Goal: Transaction & Acquisition: Purchase product/service

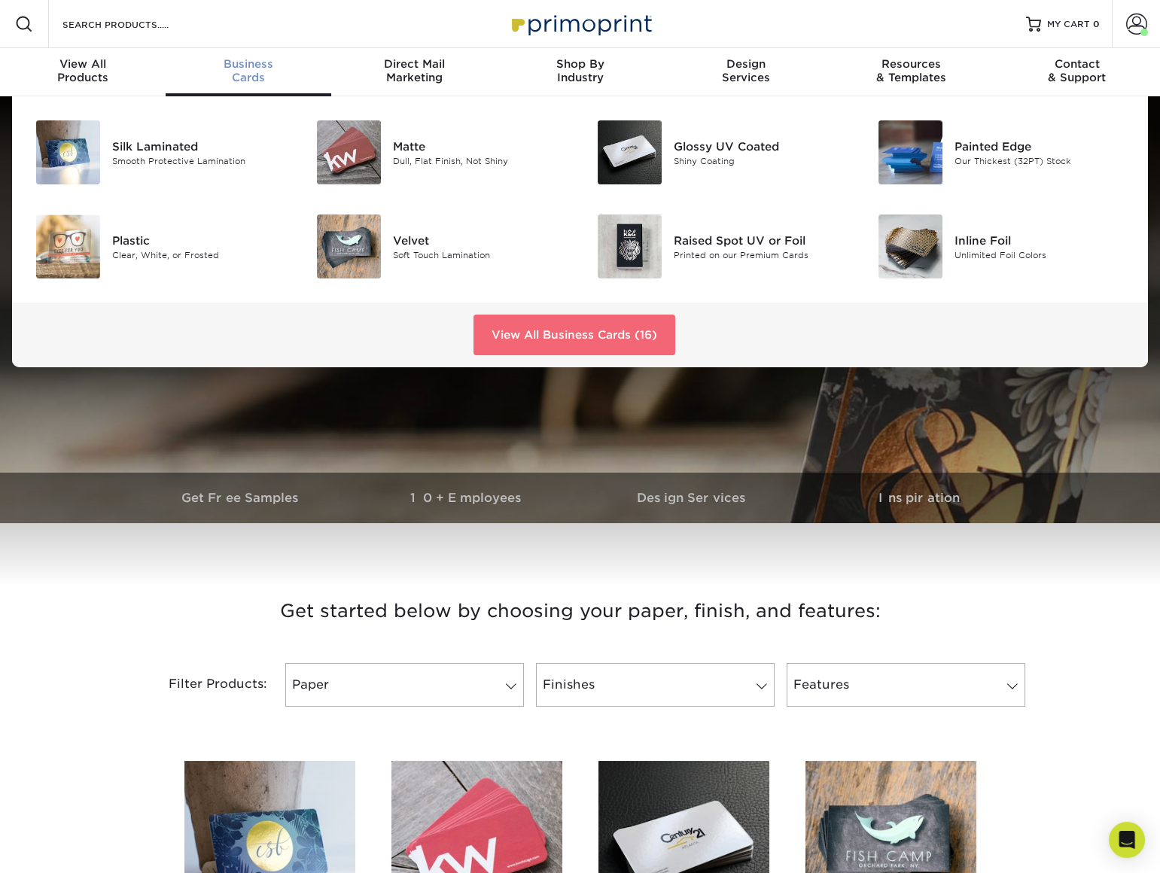
click at [599, 316] on link "View All Business Cards (16)" at bounding box center [575, 335] width 202 height 41
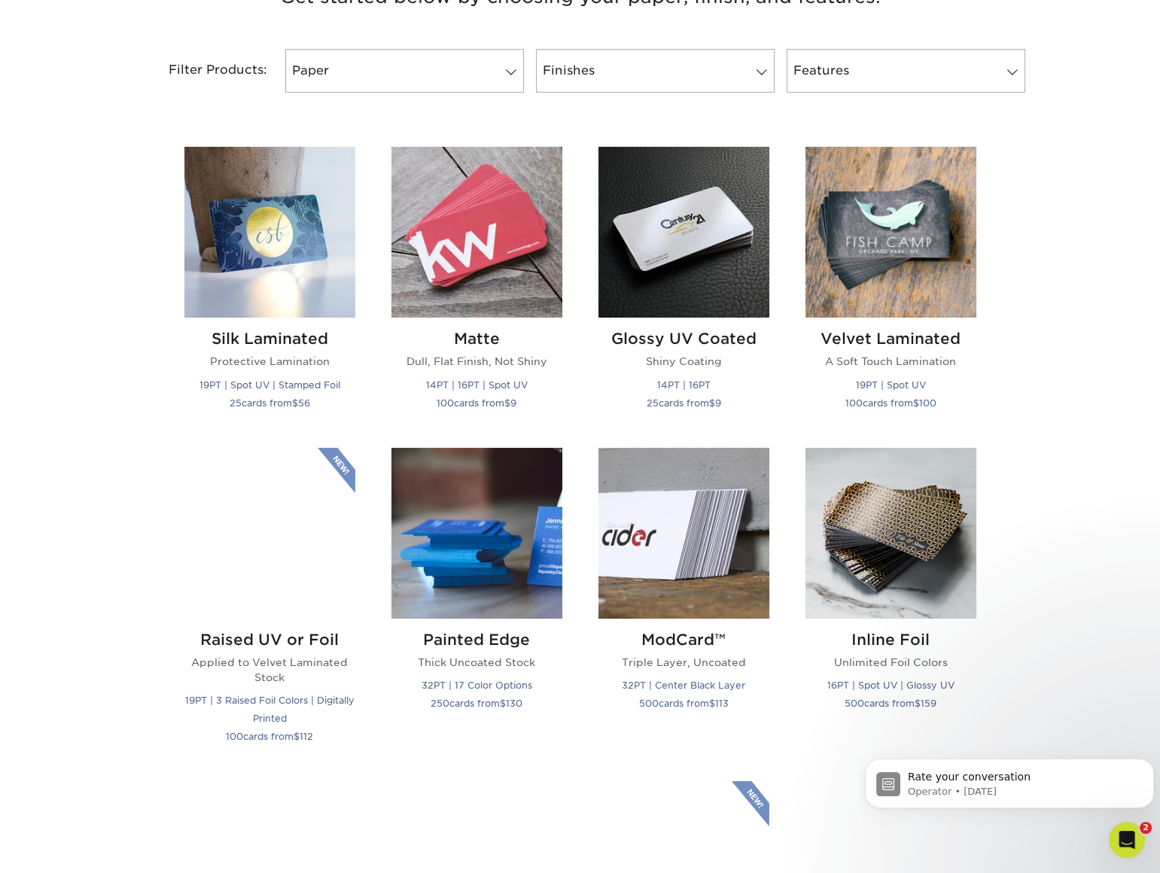
scroll to position [616, 0]
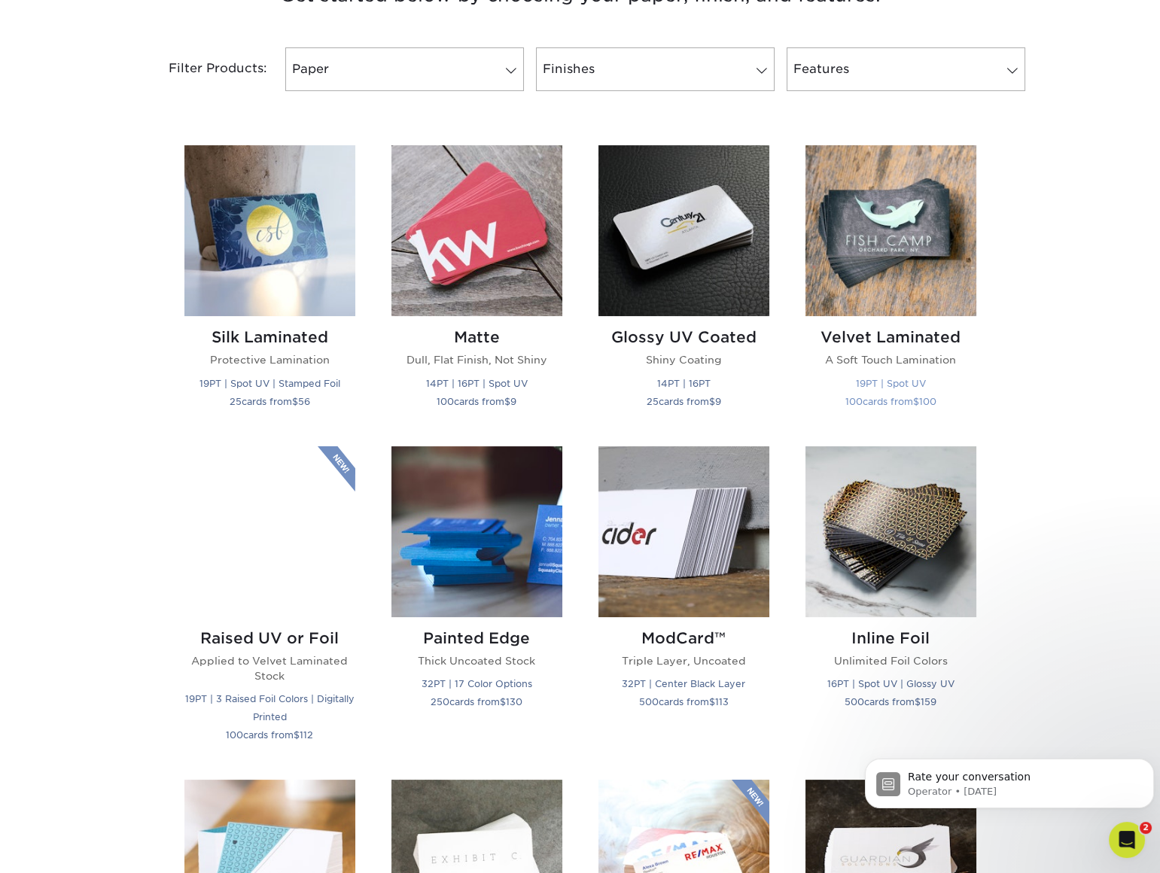
click at [851, 248] on img at bounding box center [891, 230] width 171 height 171
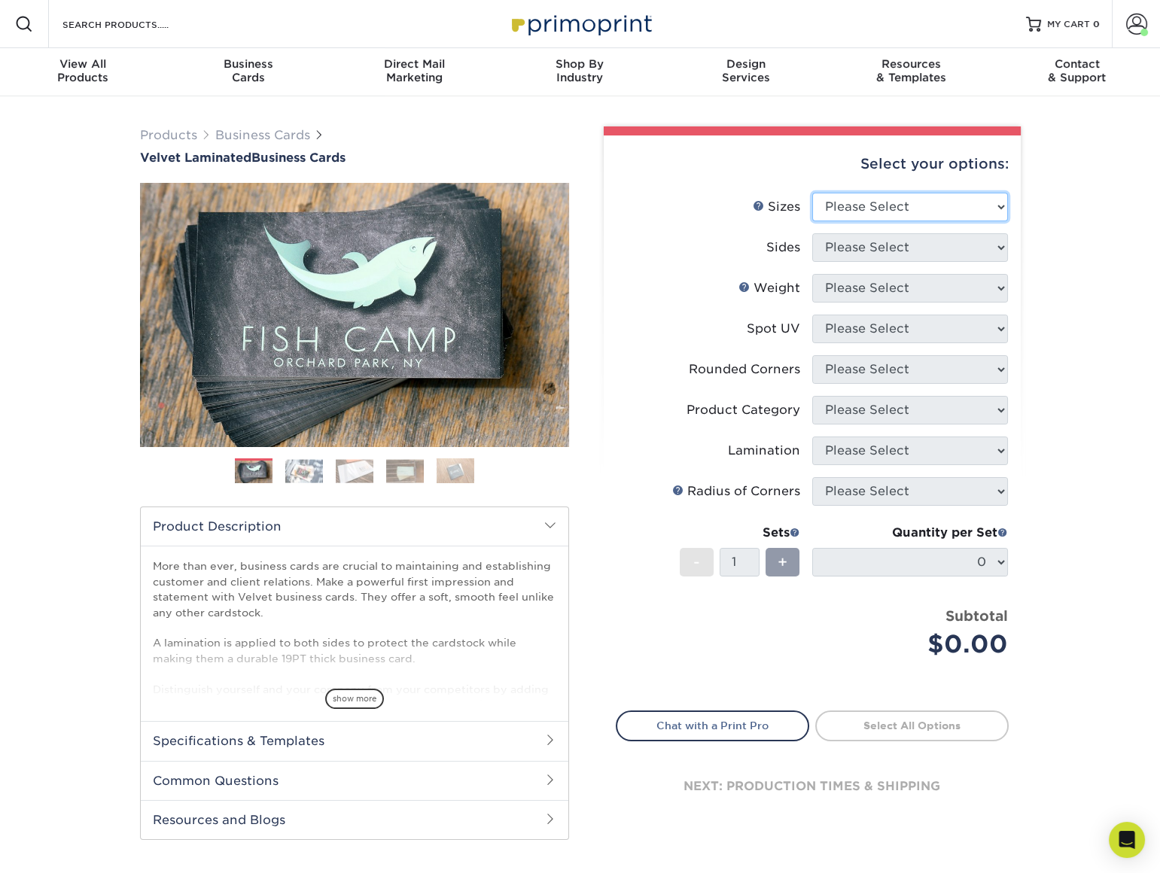
click at [884, 202] on select "Please Select 1.5" x 3.5" - Mini 1.75" x 3.5" - Mini 2" x 2" - Square 2" x 3" -…" at bounding box center [910, 207] width 196 height 29
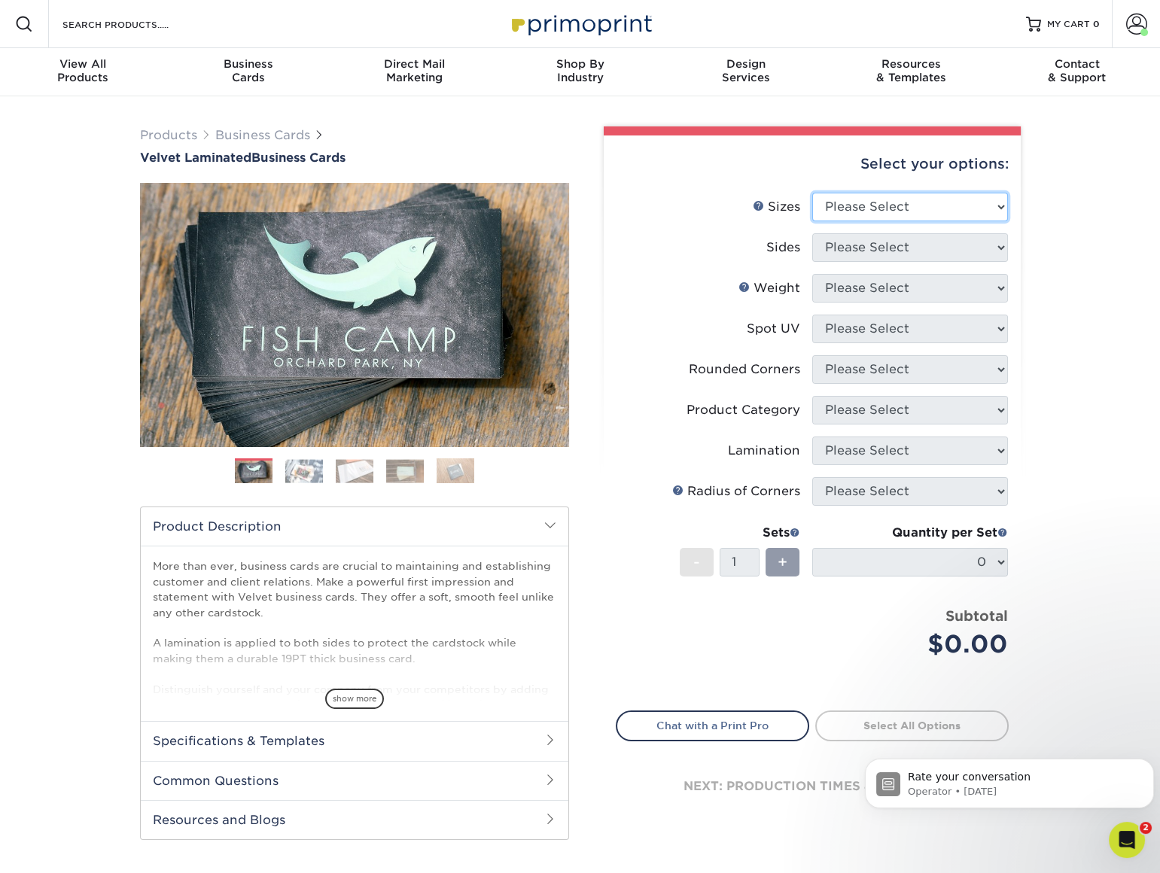
select select "2.00x3.50"
click at [812, 193] on select "Please Select 1.5" x 3.5" - Mini 1.75" x 3.5" - Mini 2" x 2" - Square 2" x 3" -…" at bounding box center [910, 207] width 196 height 29
click at [907, 248] on select "Please Select Print Both Sides Print Front Only" at bounding box center [910, 247] width 196 height 29
select select "13abbda7-1d64-4f25-8bb2-c179b224825d"
click at [812, 233] on select "Please Select Print Both Sides Print Front Only" at bounding box center [910, 247] width 196 height 29
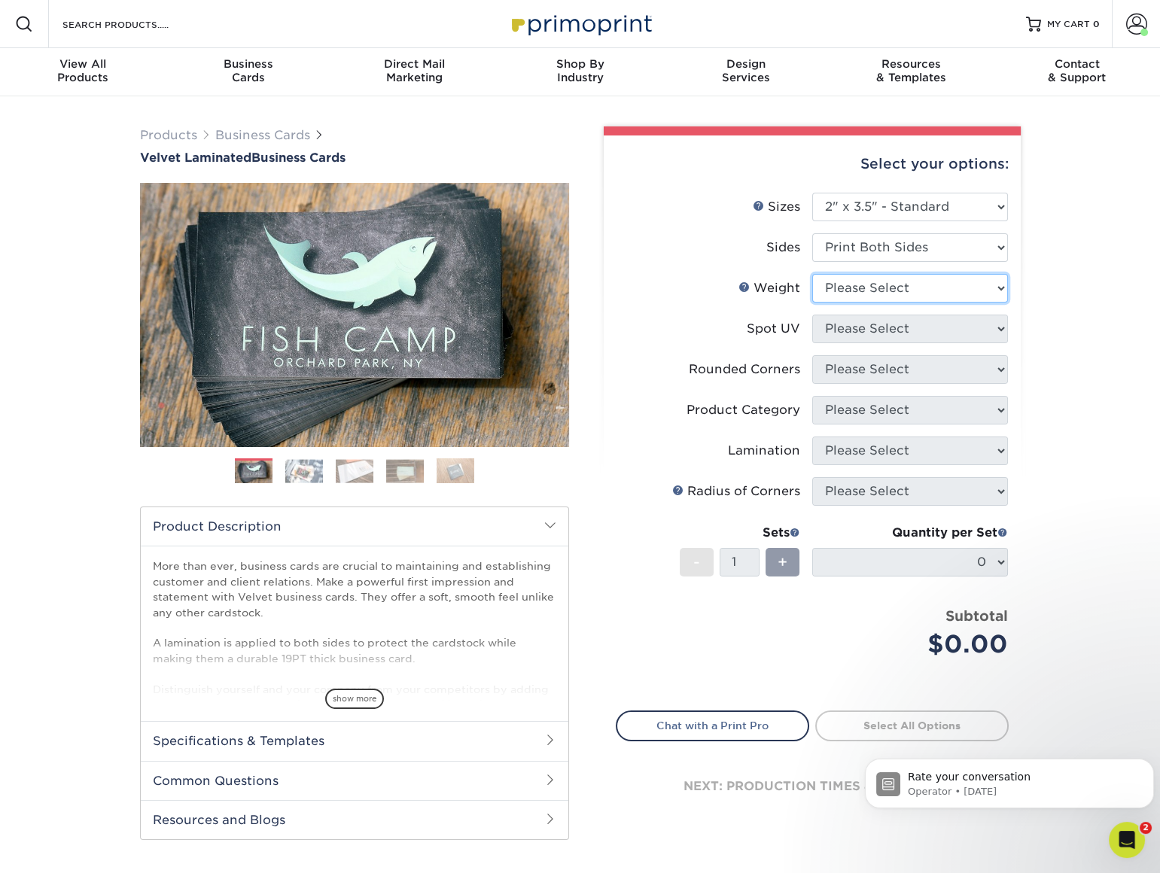
drag, startPoint x: 867, startPoint y: 291, endPoint x: 866, endPoint y: 302, distance: 11.4
click at [867, 291] on select "Please Select 16PT" at bounding box center [910, 288] width 196 height 29
select select "16PT"
click at [812, 274] on select "Please Select 16PT" at bounding box center [910, 288] width 196 height 29
click at [871, 324] on select "Please Select No Spot UV Front and Back (Both Sides) Front Only Back Only" at bounding box center [910, 329] width 196 height 29
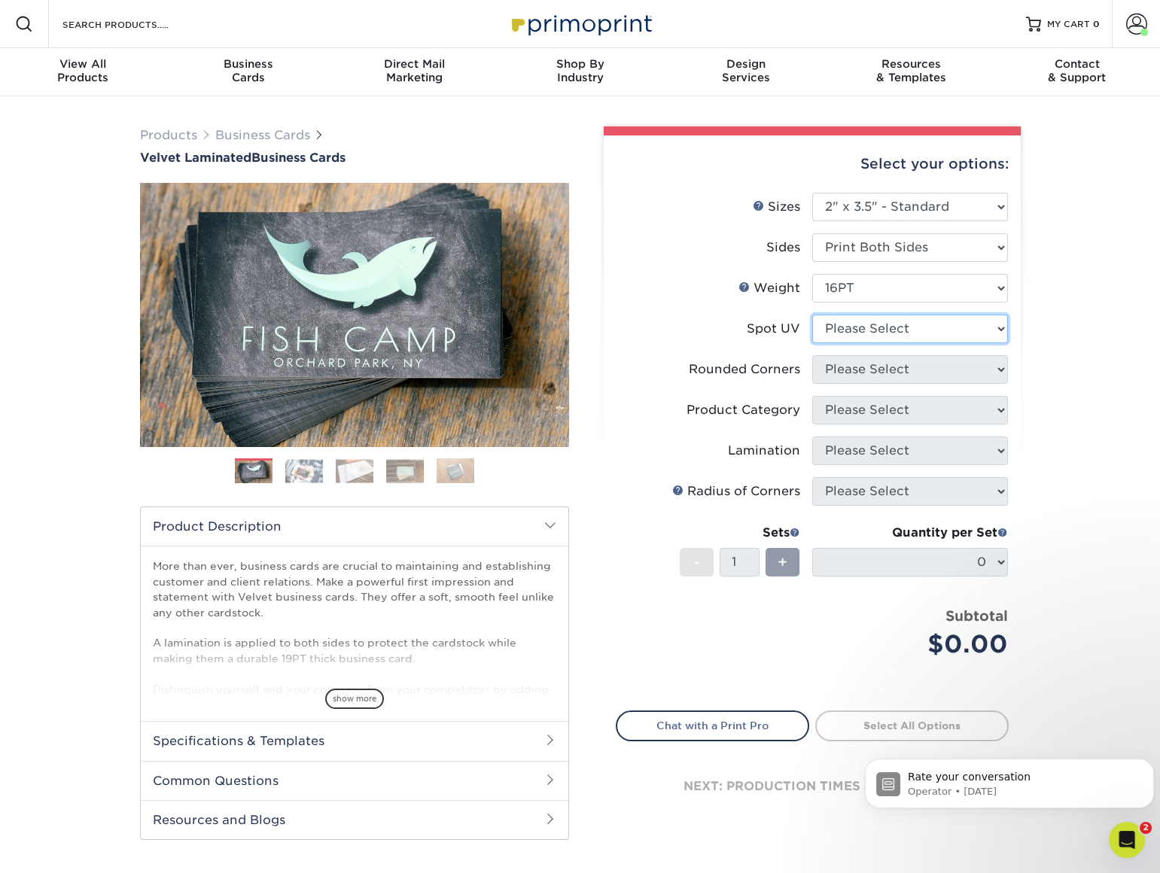
select select "1"
click at [812, 315] on select "Please Select No Spot UV Front and Back (Both Sides) Front Only Back Only" at bounding box center [910, 329] width 196 height 29
click at [873, 376] on select "Please Select Yes - Round 2 Corners Yes - Round 4 Corners No" at bounding box center [910, 369] width 196 height 29
select select "0"
click at [812, 355] on select "Please Select Yes - Round 2 Corners Yes - Round 4 Corners No" at bounding box center [910, 369] width 196 height 29
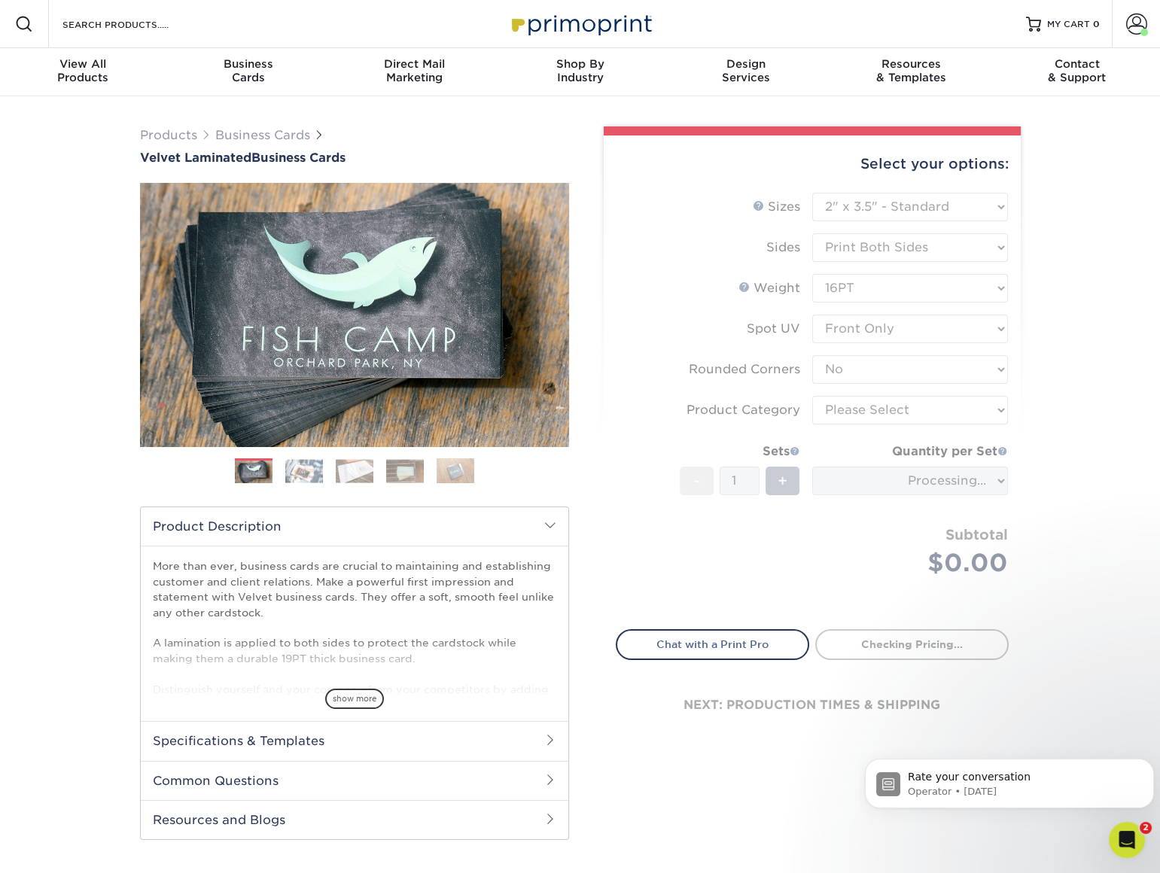
click at [1130, 844] on icon "Open Intercom Messenger" at bounding box center [1127, 840] width 25 height 25
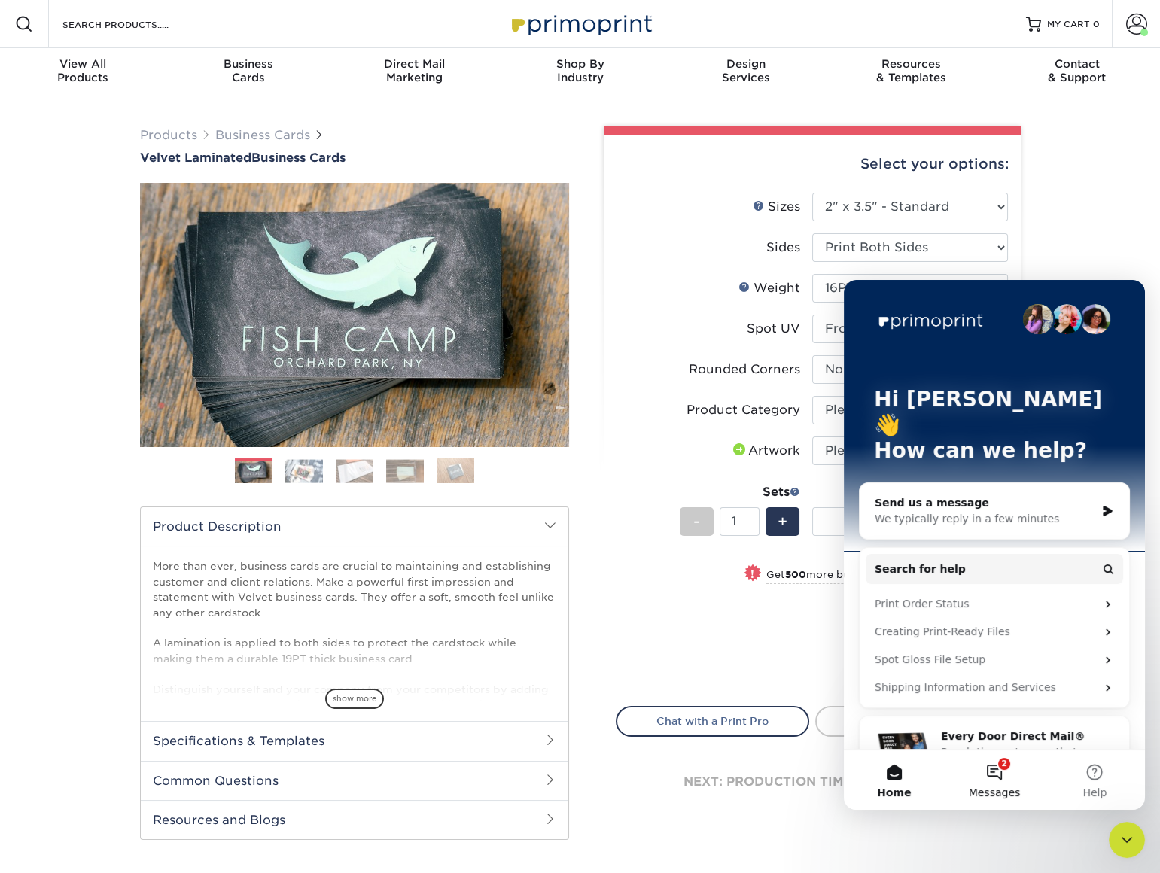
click at [1004, 781] on button "2 Messages" at bounding box center [994, 780] width 100 height 60
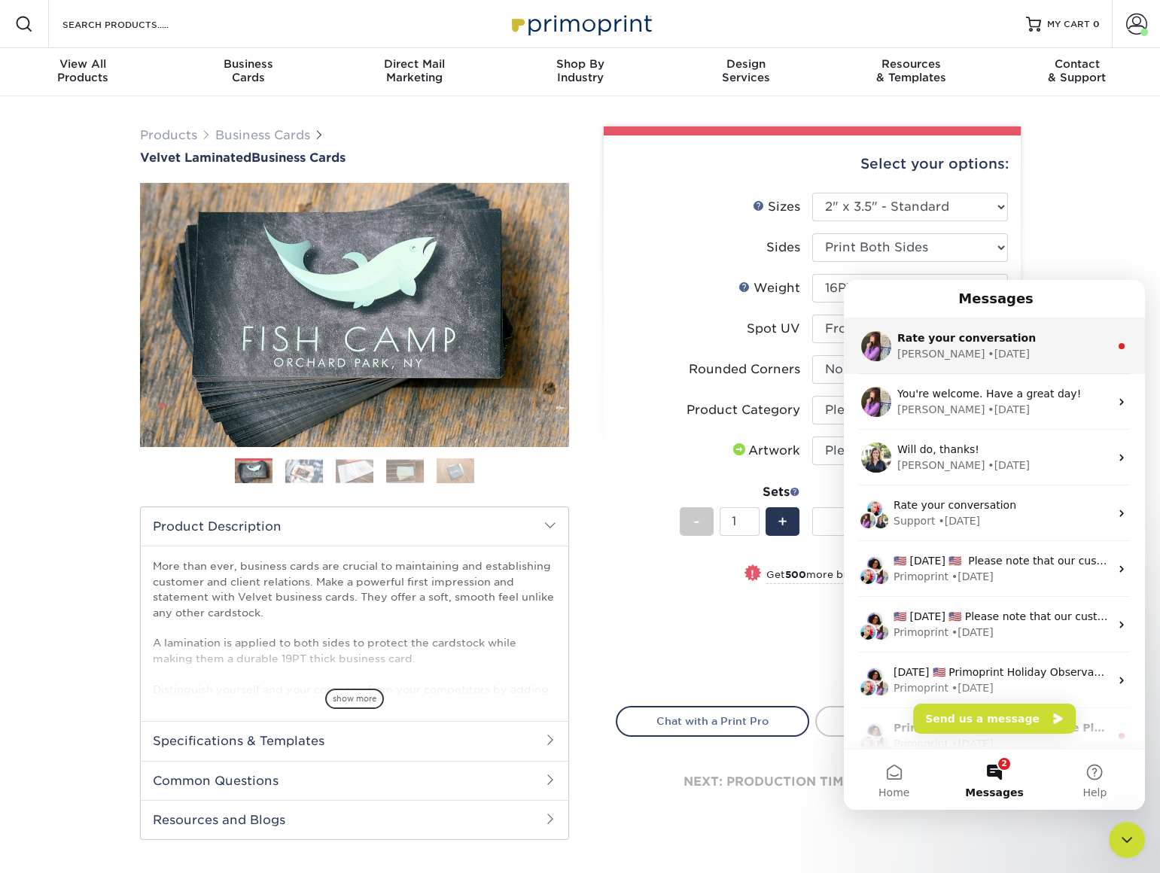
click at [970, 337] on span "Rate your conversation" at bounding box center [966, 338] width 139 height 12
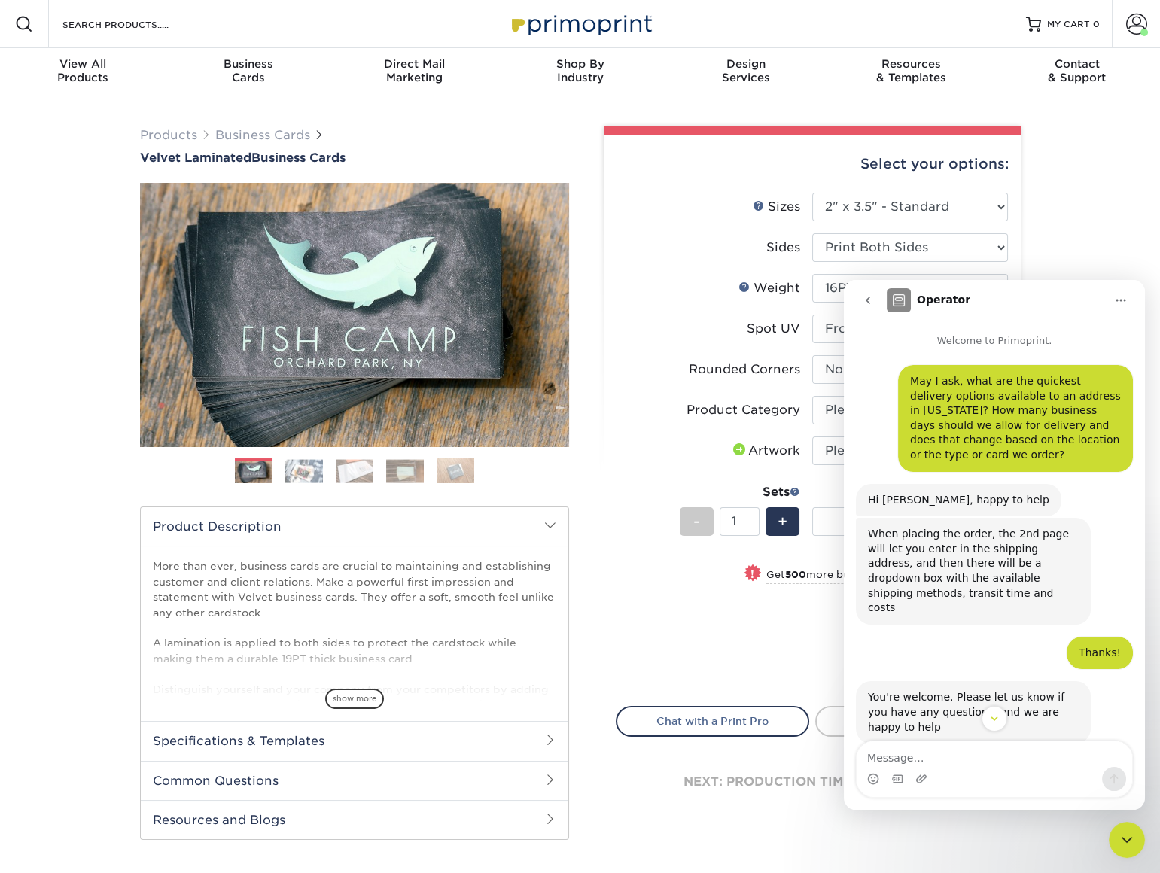
click at [862, 297] on icon "go back" at bounding box center [868, 300] width 12 height 12
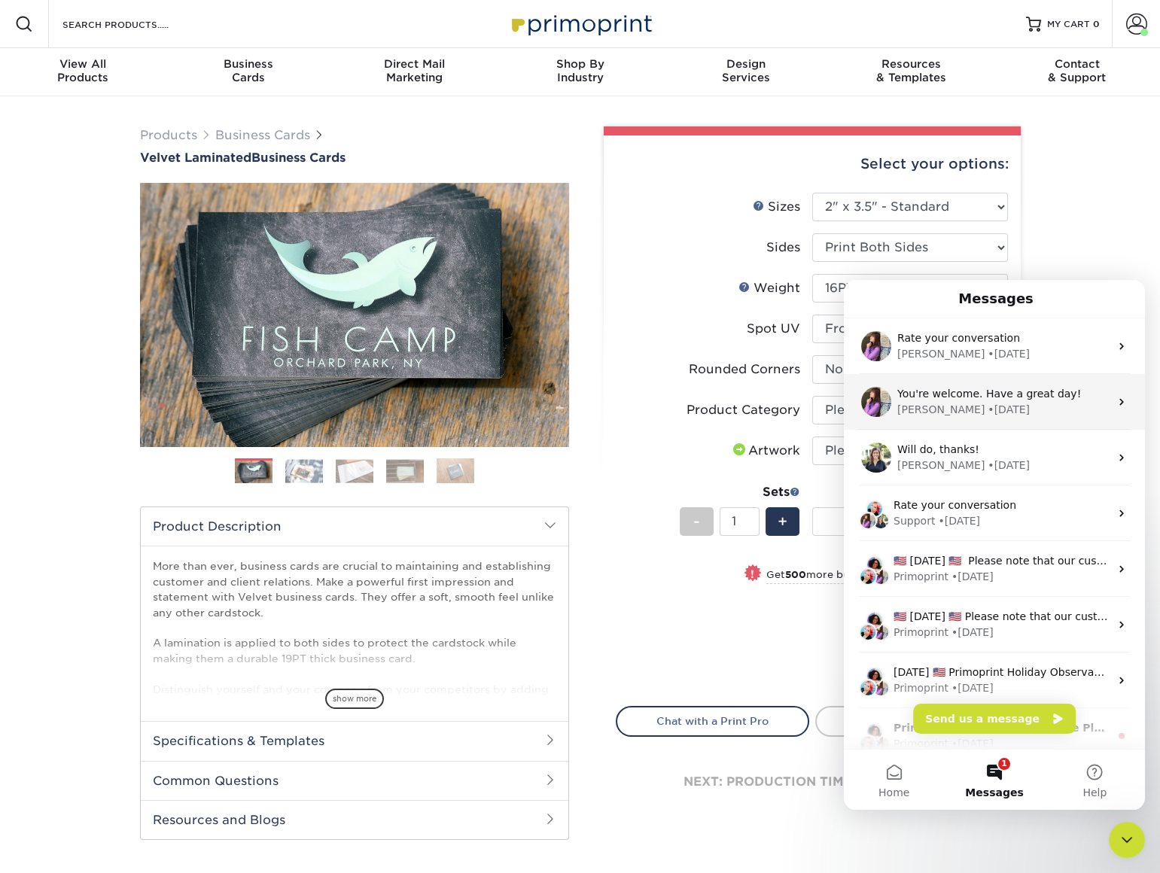
click at [970, 406] on div "Erica • 2w ago" at bounding box center [1003, 410] width 212 height 16
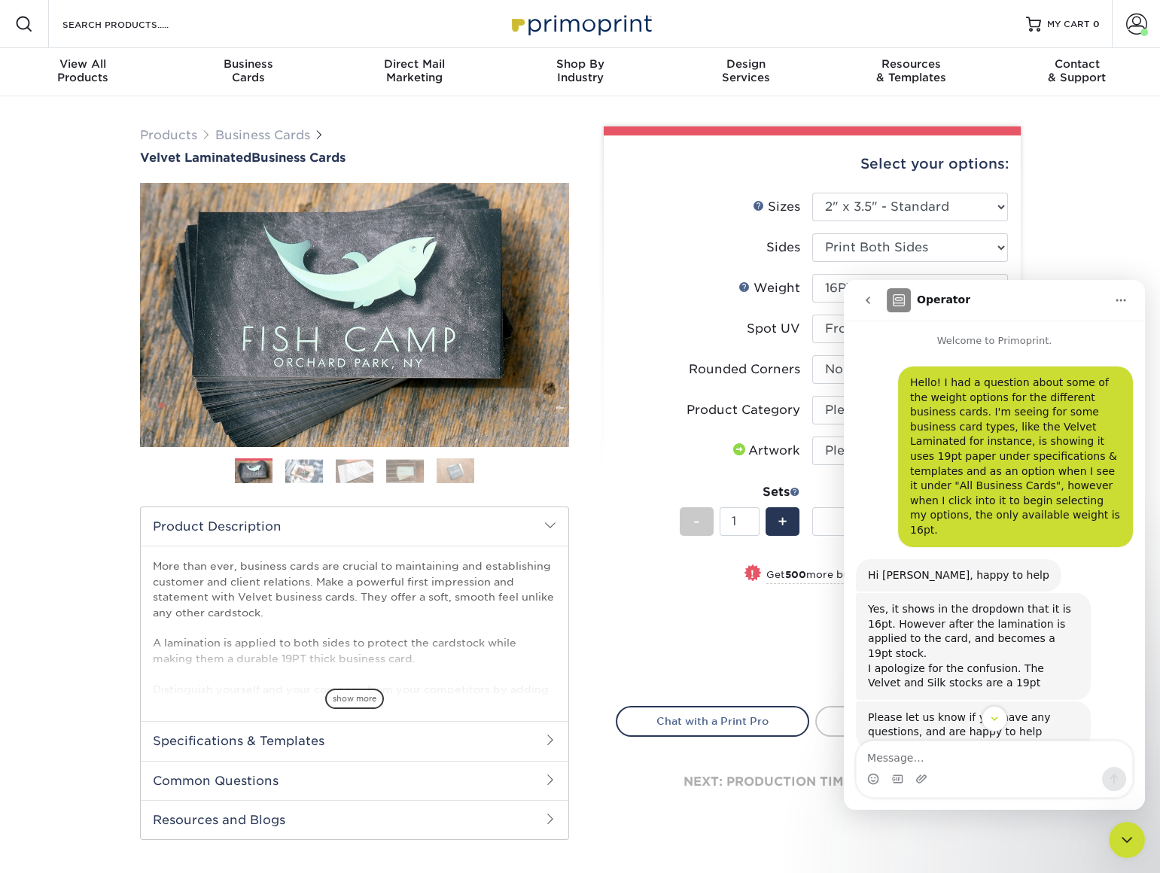
scroll to position [68, 0]
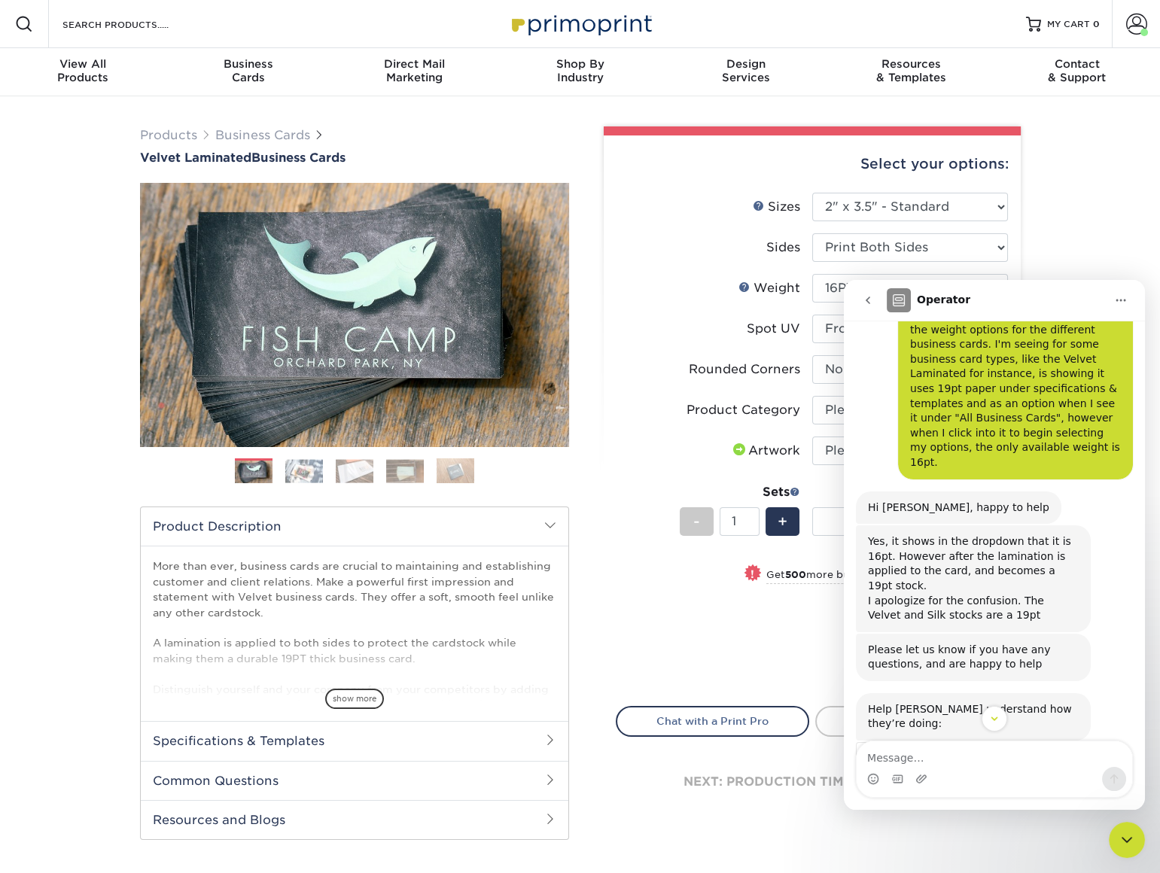
click at [684, 302] on li "Weight Help Weight Please Select 16PT" at bounding box center [812, 294] width 391 height 41
click at [1128, 841] on icon "Close Intercom Messenger" at bounding box center [1127, 840] width 11 height 6
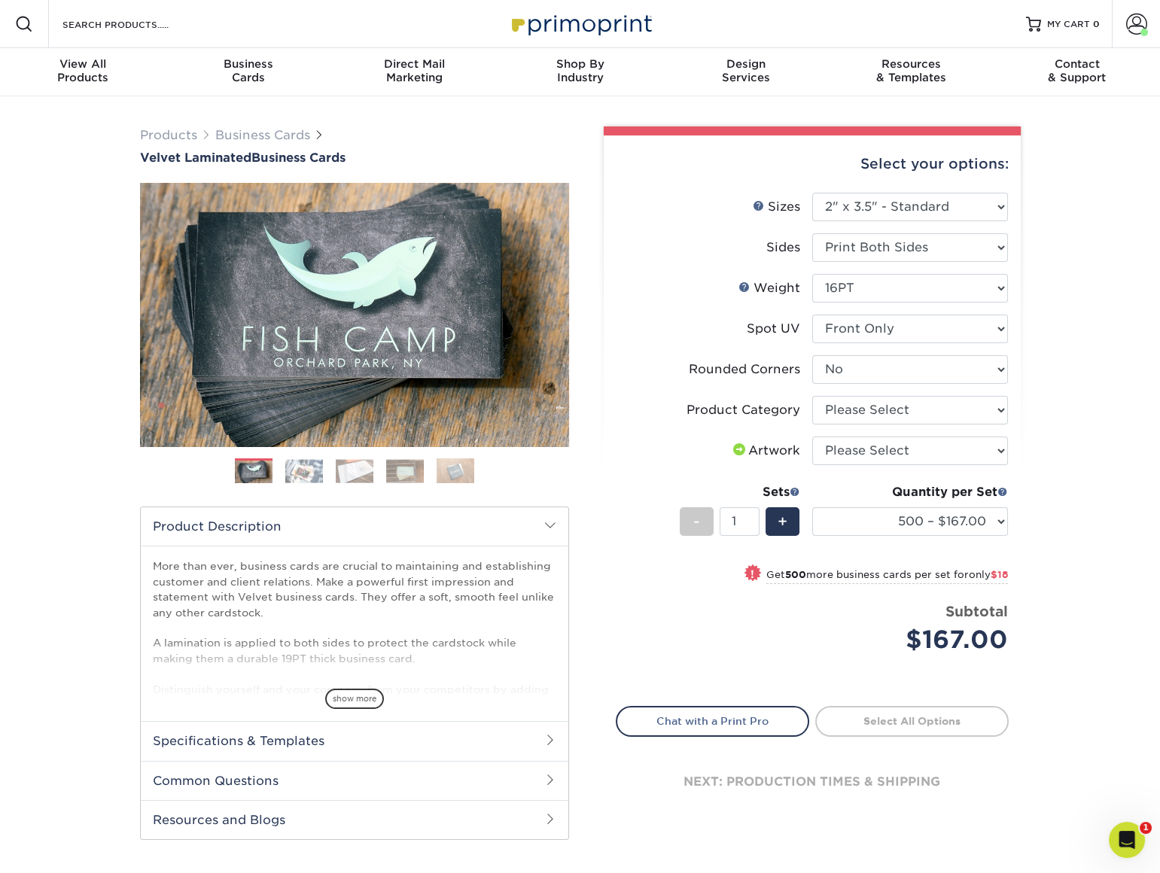
scroll to position [387, 0]
click at [897, 523] on select "500 – $167.00 1000 – $185.00 2500 – $439.00 5000 – $733.00 10000 – $1307.00" at bounding box center [910, 521] width 196 height 29
click at [812, 507] on select "500 – $167.00 1000 – $185.00 2500 – $439.00 5000 – $733.00 10000 – $1307.00" at bounding box center [910, 521] width 196 height 29
click at [864, 447] on select "Please Select I will upload files I need a design - $100" at bounding box center [910, 451] width 196 height 29
select select "upload"
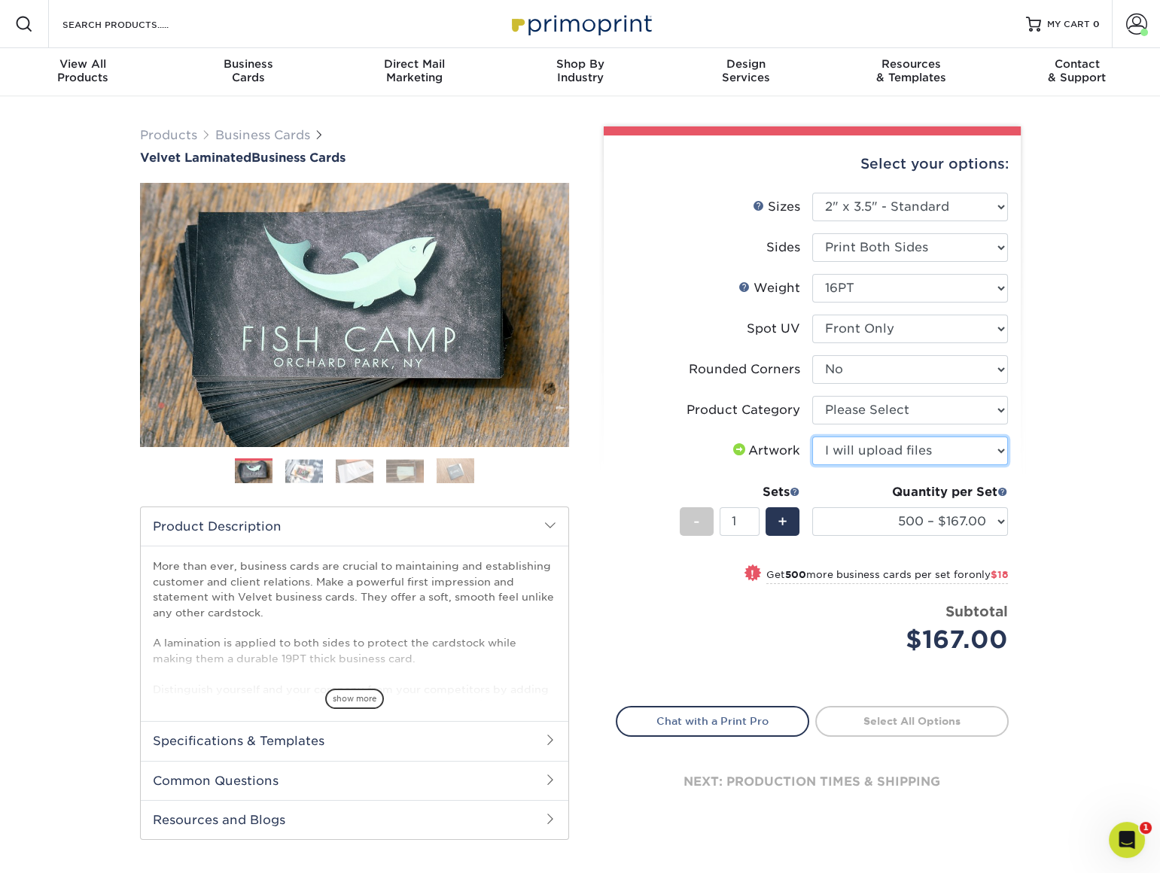
click at [812, 437] on select "Please Select I will upload files I need a design - $100" at bounding box center [910, 451] width 196 height 29
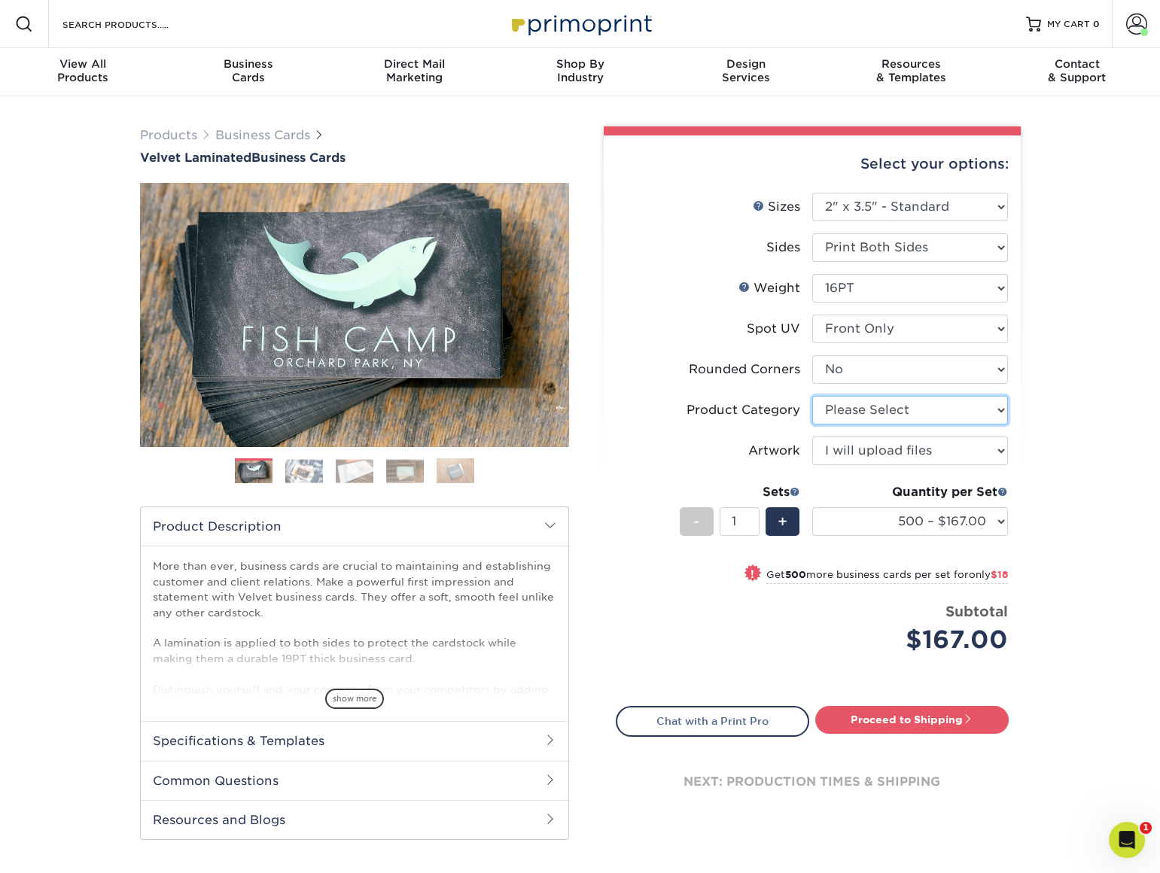
click at [898, 416] on select "Please Select Business Cards" at bounding box center [910, 410] width 196 height 29
select select "3b5148f1-0588-4f88-a218-97bcfdce65c1"
click at [812, 396] on select "Please Select Business Cards" at bounding box center [910, 410] width 196 height 29
click at [956, 513] on select "500 – $167.00 1000 – $185.00 2500 – $439.00 5000 – $733.00 10000 – $1307.00" at bounding box center [910, 521] width 196 height 29
click at [812, 507] on select "500 – $167.00 1000 – $185.00 2500 – $439.00 5000 – $733.00 10000 – $1307.00" at bounding box center [910, 521] width 196 height 29
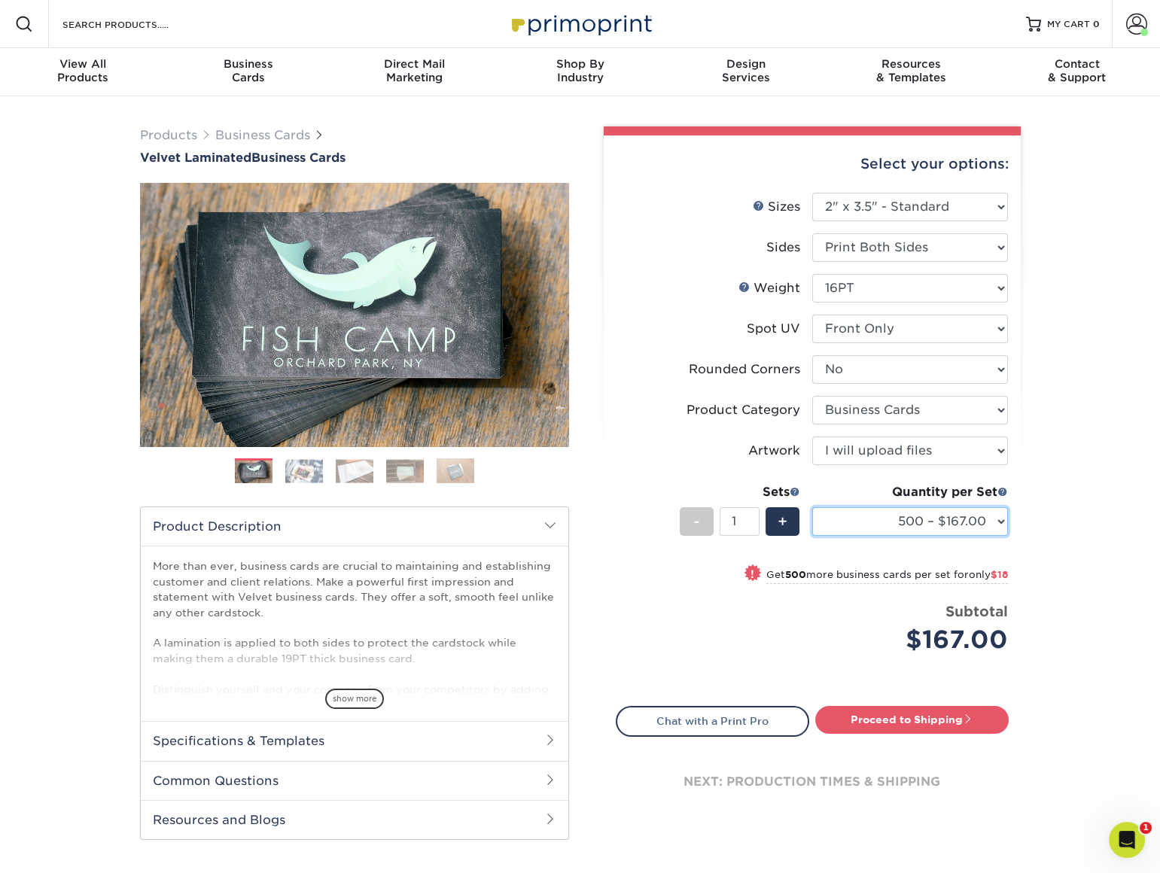
click at [963, 522] on select "500 – $167.00 1000 – $185.00 2500 – $439.00 5000 – $733.00 10000 – $1307.00" at bounding box center [910, 521] width 196 height 29
click at [1058, 467] on div "Products Business Cards Velvet Laminated Business Cards Previous Next" at bounding box center [580, 498] width 1160 height 804
click at [906, 327] on select "Please Select No Spot UV Front and Back (Both Sides) Front Only Back Only" at bounding box center [910, 329] width 196 height 29
select select "3"
click at [812, 315] on select "Please Select No Spot UV Front and Back (Both Sides) Front Only Back Only" at bounding box center [910, 329] width 196 height 29
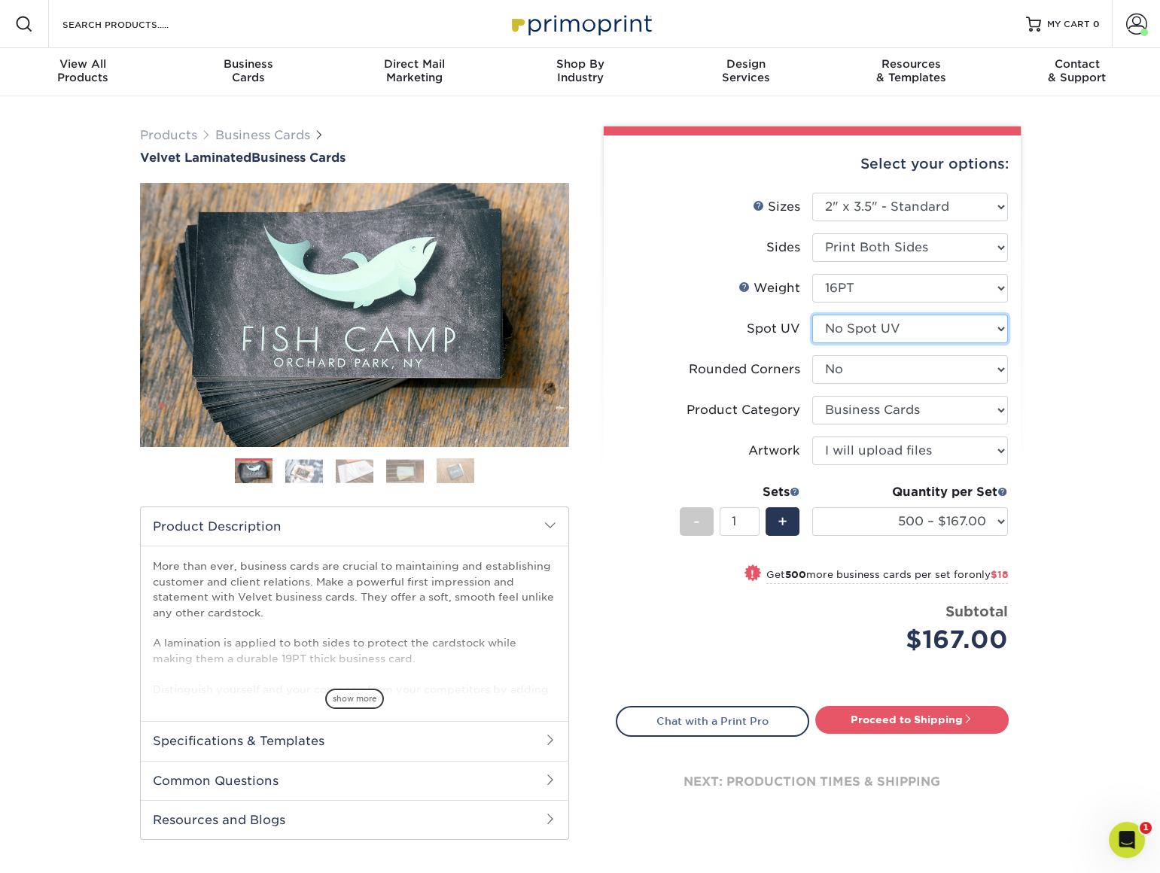
select select "-1"
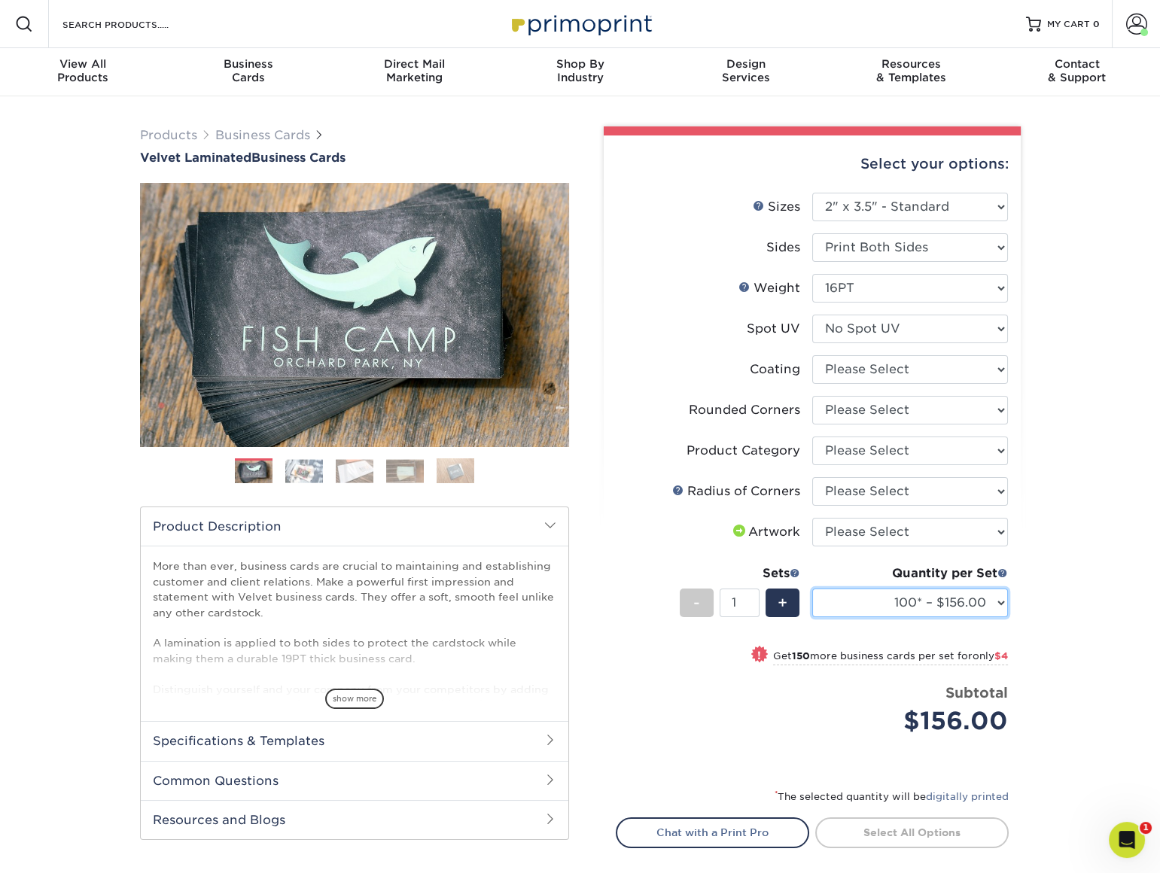
click at [971, 607] on select "100* – $156.00 250* – $160.00 500 – $164.00 1000 – $184.00 2500 – $435.00 5000 …" at bounding box center [910, 603] width 196 height 29
click at [1028, 612] on div "Select your options: Sizes Help Sizes Please Select 1.5" x 3.5" - Mini -" at bounding box center [806, 538] width 452 height 824
click at [864, 368] on select at bounding box center [910, 369] width 196 height 29
select select "3e7618de-abca-4bda-9f97-8b9129e913d8"
click at [812, 355] on select at bounding box center [910, 369] width 196 height 29
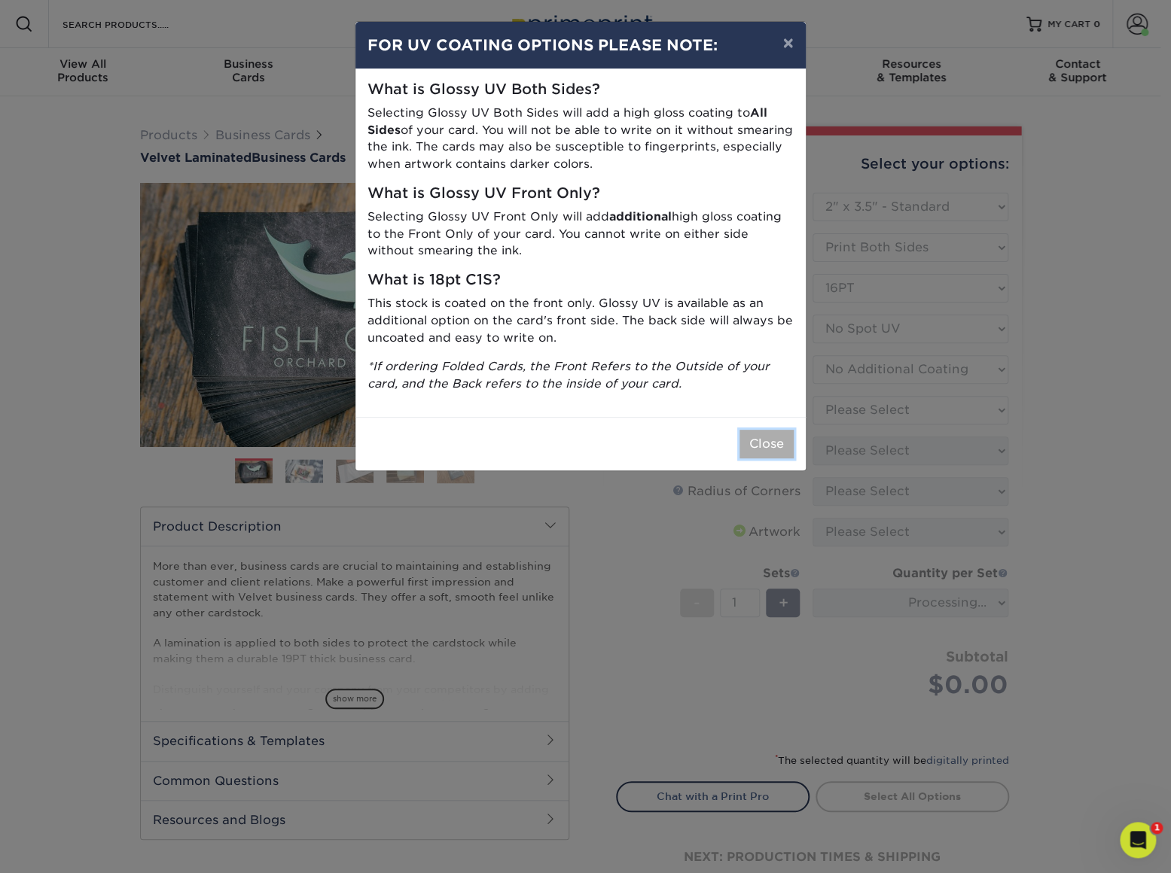
click at [766, 449] on button "Close" at bounding box center [766, 444] width 54 height 29
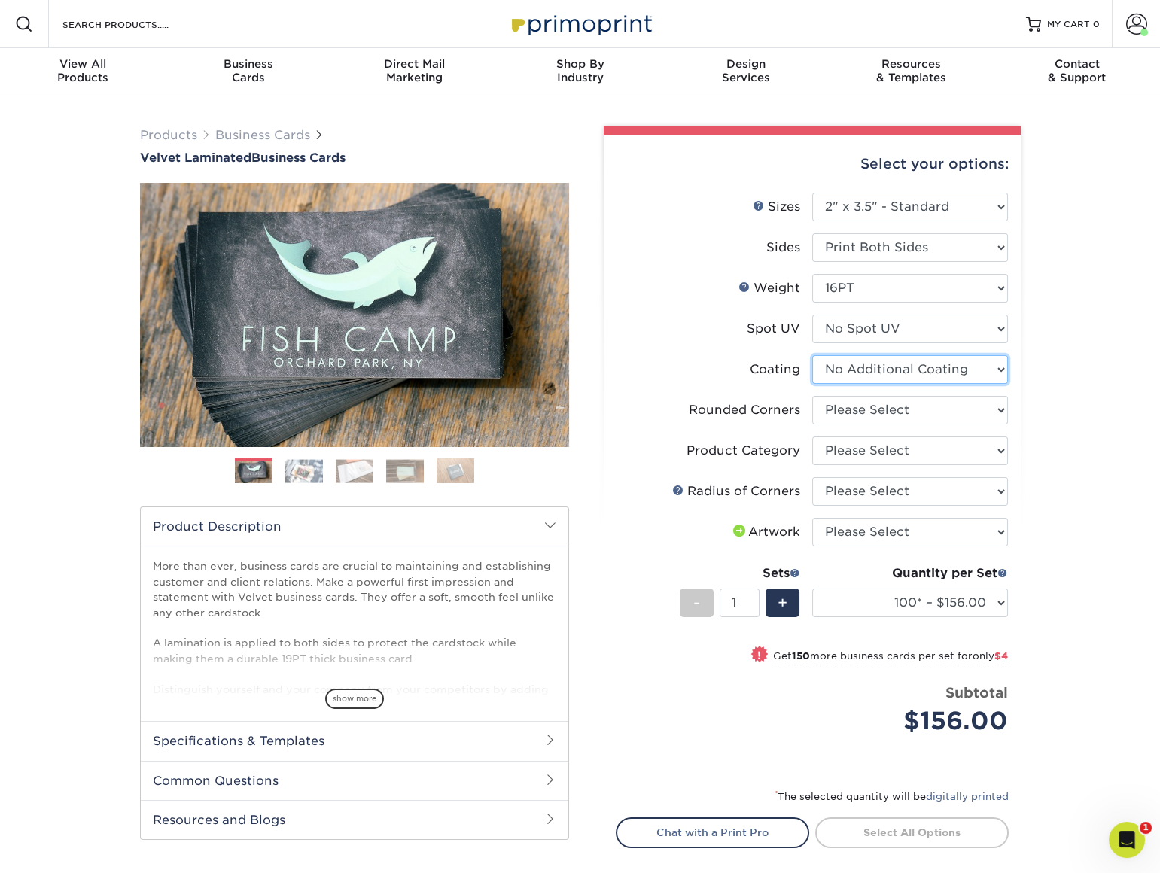
click at [915, 376] on select at bounding box center [910, 369] width 196 height 29
click at [1022, 385] on div "Select your options: Sizes Help Sizes Please Select 1.5" x 3.5" - Mini -" at bounding box center [806, 538] width 452 height 824
click at [933, 408] on select "Please Select Yes - Round 2 Corners Yes - Round 4 Corners No" at bounding box center [910, 410] width 196 height 29
select select "0"
click at [812, 396] on select "Please Select Yes - Round 2 Corners Yes - Round 4 Corners No" at bounding box center [910, 410] width 196 height 29
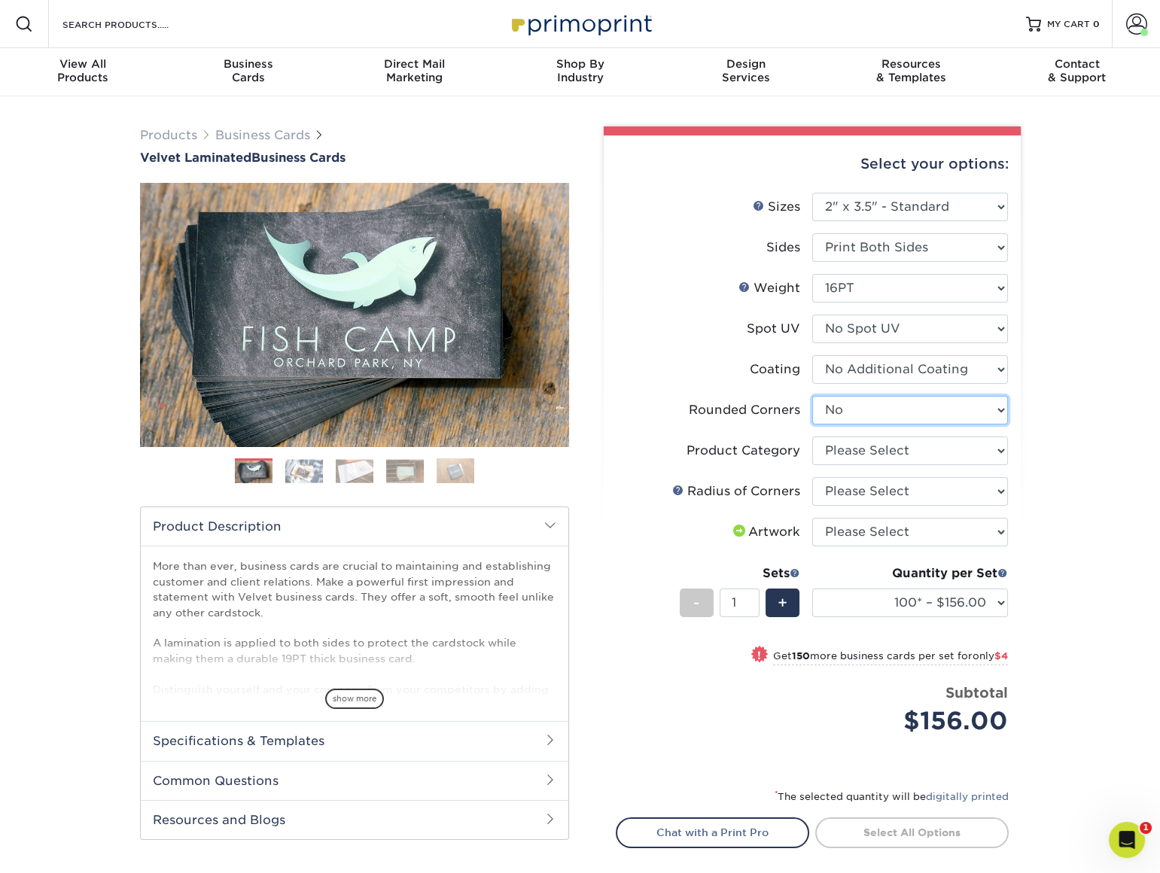
select select
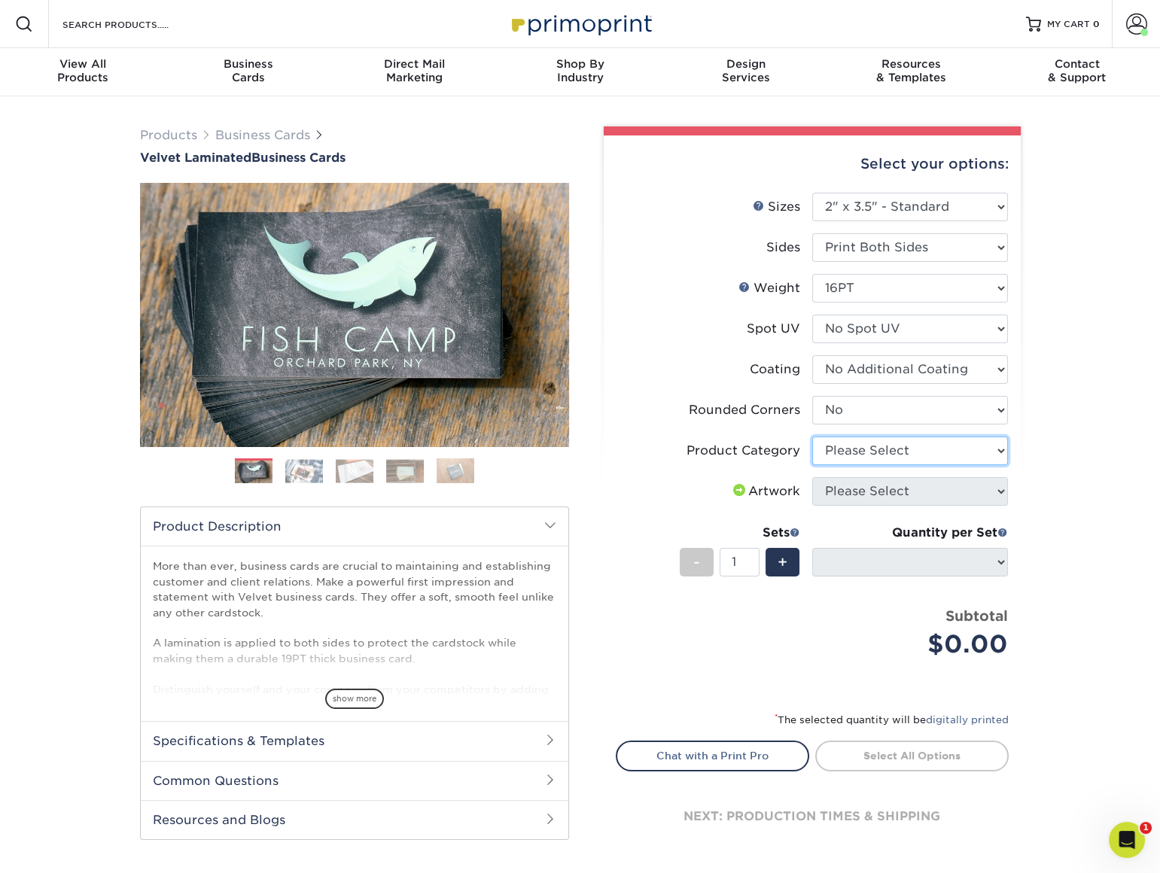
drag, startPoint x: 894, startPoint y: 452, endPoint x: 891, endPoint y: 466, distance: 13.9
click at [894, 452] on select "Please Select Business Cards" at bounding box center [910, 451] width 196 height 29
select select "3b5148f1-0588-4f88-a218-97bcfdce65c1"
click at [812, 437] on select "Please Select Business Cards" at bounding box center [910, 451] width 196 height 29
drag, startPoint x: 877, startPoint y: 413, endPoint x: 877, endPoint y: 399, distance: 13.6
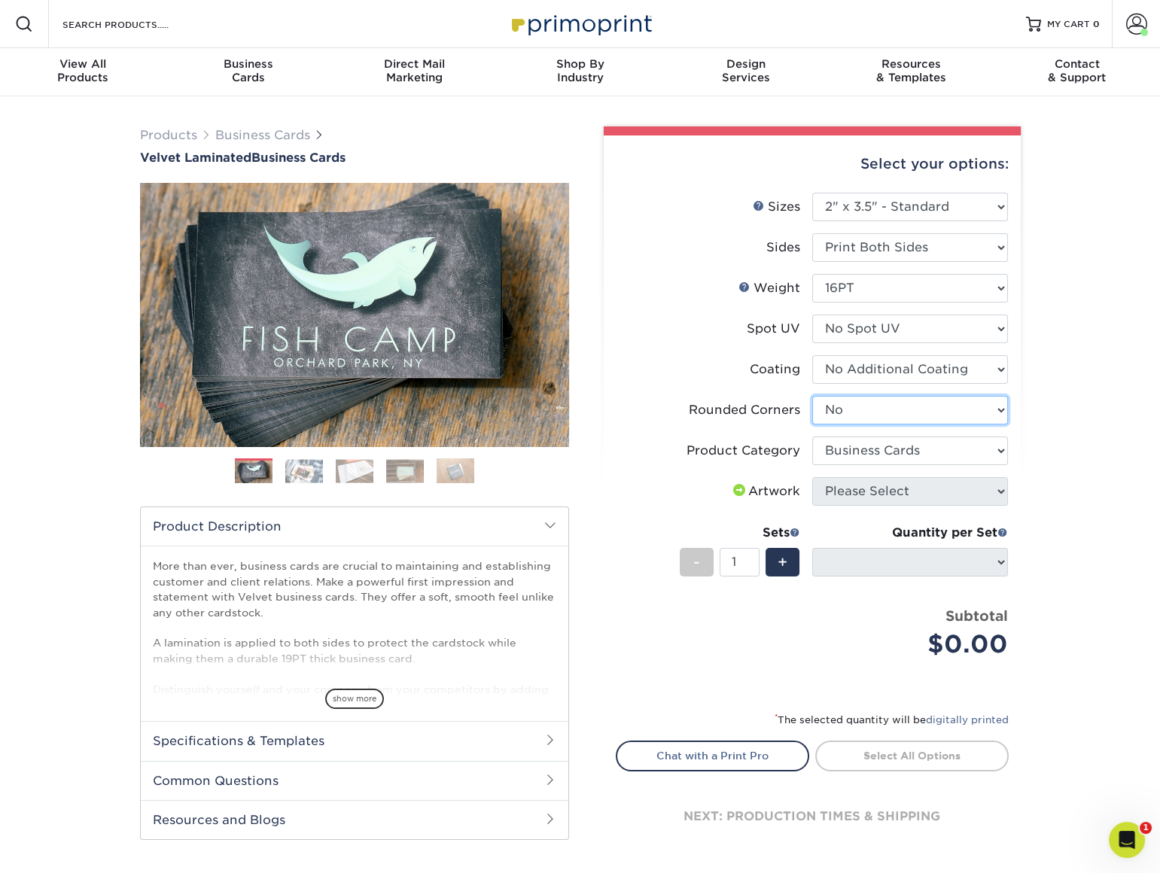
click at [877, 413] on select "Please Select Yes - Round 2 Corners Yes - Round 4 Corners No" at bounding box center [910, 410] width 196 height 29
drag, startPoint x: 698, startPoint y: 345, endPoint x: 889, endPoint y: 303, distance: 195.7
click at [700, 346] on li "Spot UV Please Select No Spot UV Front and Back (Both Sides) Front Only Back On…" at bounding box center [812, 335] width 391 height 41
click at [890, 282] on select "Please Select 16PT" at bounding box center [910, 288] width 196 height 29
click at [712, 352] on li "Spot UV Please Select No Spot UV Front and Back (Both Sides) Front Only Back On…" at bounding box center [812, 335] width 391 height 41
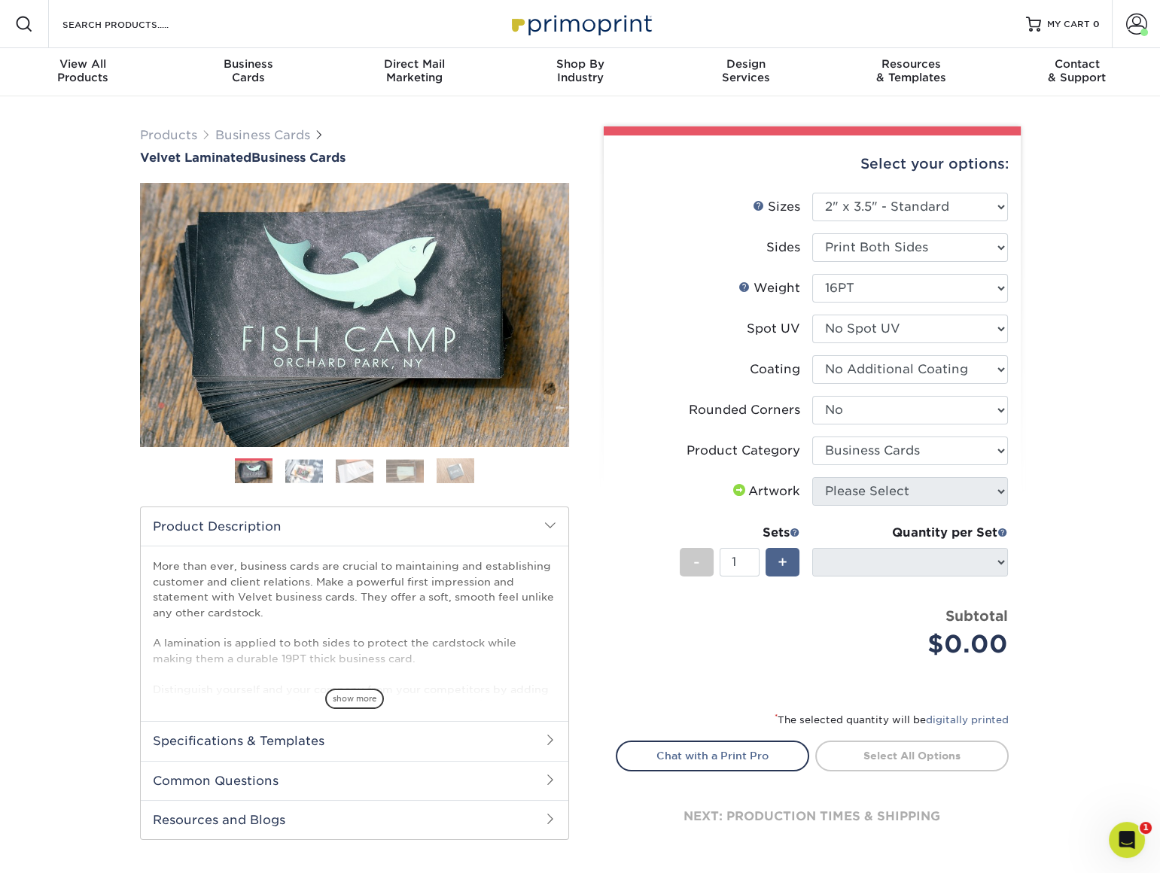
click at [780, 558] on span "+" at bounding box center [783, 562] width 10 height 23
click at [697, 560] on span "-" at bounding box center [696, 562] width 7 height 23
type input "1"
drag, startPoint x: 892, startPoint y: 446, endPoint x: 894, endPoint y: 461, distance: 14.4
click at [892, 446] on select "Please Select Business Cards" at bounding box center [910, 451] width 196 height 29
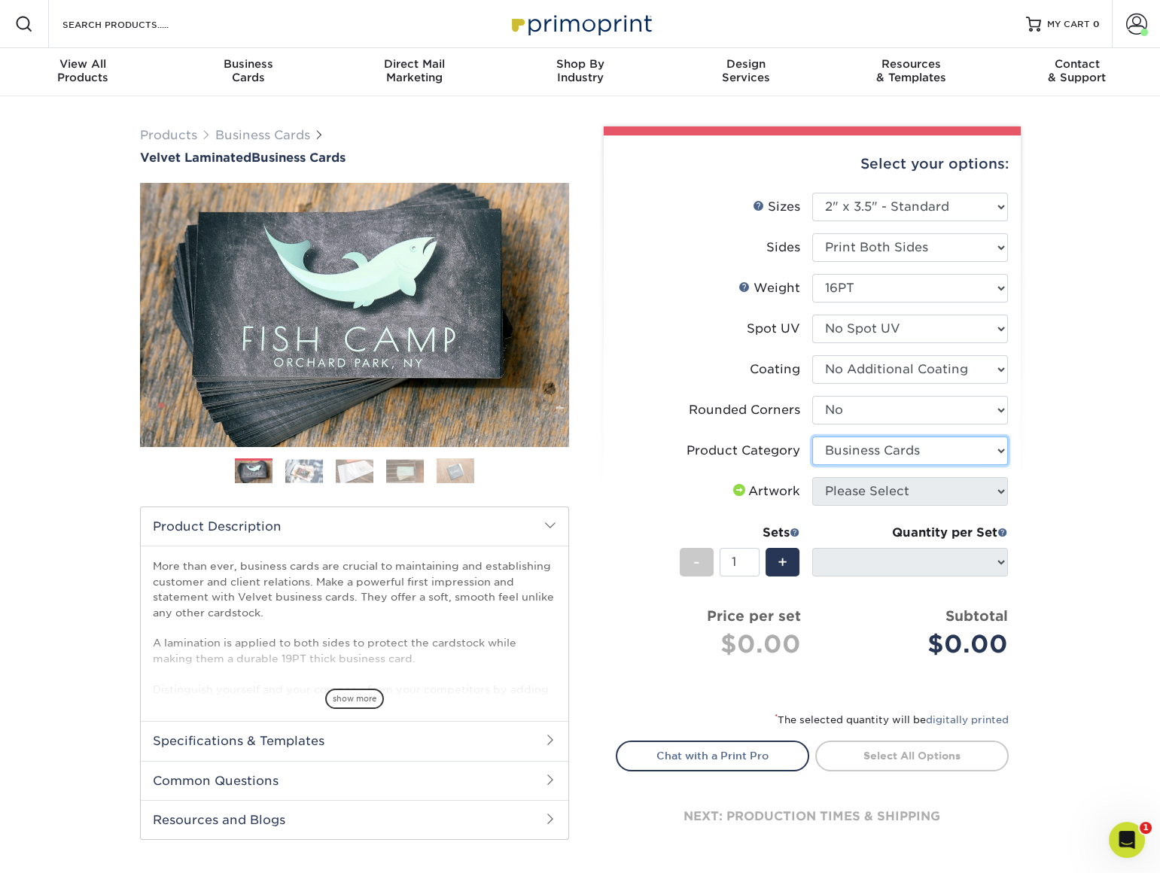
drag, startPoint x: 900, startPoint y: 448, endPoint x: 917, endPoint y: 452, distance: 17.7
click at [900, 448] on select "Please Select Business Cards" at bounding box center [910, 451] width 196 height 29
drag, startPoint x: 912, startPoint y: 367, endPoint x: 907, endPoint y: 380, distance: 13.6
click at [912, 367] on select at bounding box center [910, 369] width 196 height 29
click at [908, 368] on select at bounding box center [910, 369] width 196 height 29
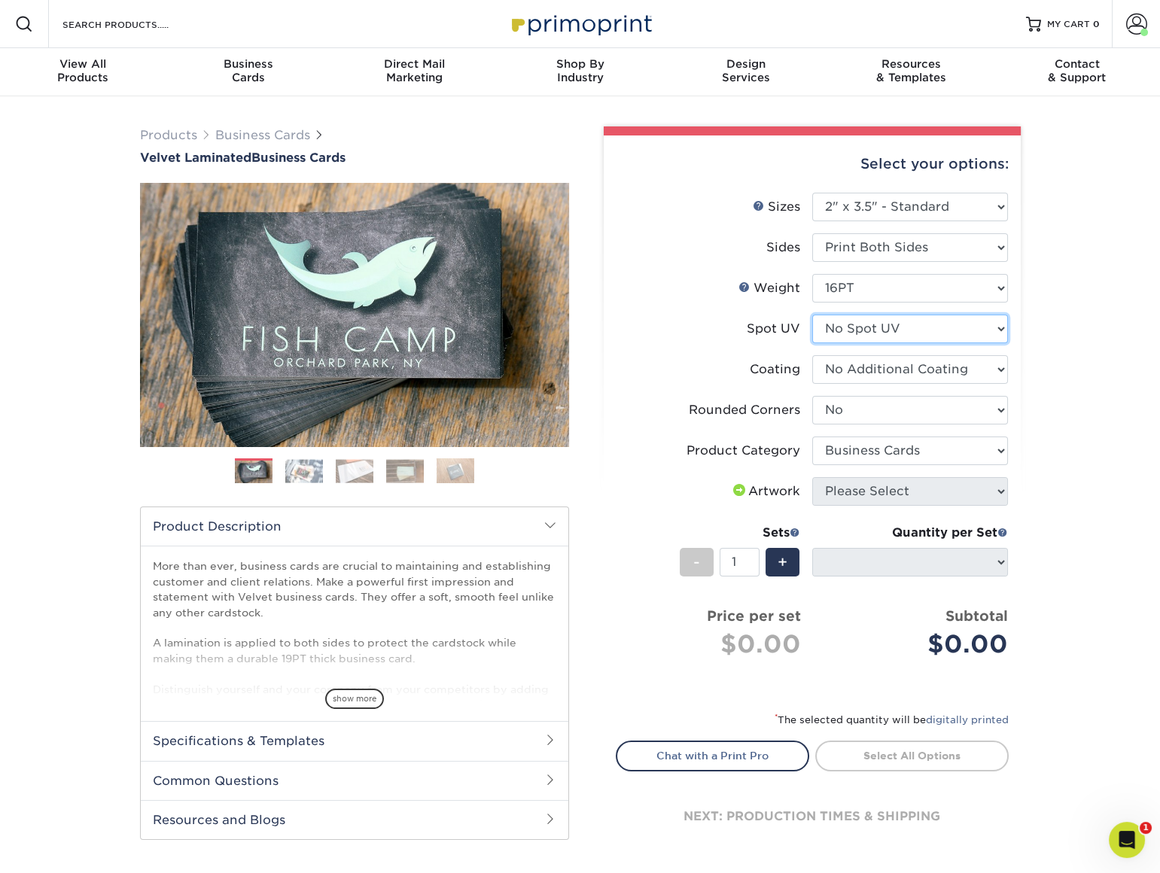
drag, startPoint x: 913, startPoint y: 330, endPoint x: 904, endPoint y: 341, distance: 13.9
click at [913, 330] on select "Please Select No Spot UV Front and Back (Both Sides) Front Only Back Only" at bounding box center [910, 329] width 196 height 29
click at [888, 303] on li "Weight Help Weight Please Select 16PT" at bounding box center [812, 294] width 391 height 41
click at [903, 244] on select "Please Select Print Both Sides Print Front Only" at bounding box center [910, 247] width 196 height 29
click at [1049, 248] on div "Products Business Cards Velvet Laminated Business Cards Previous Next" at bounding box center [580, 506] width 1160 height 820
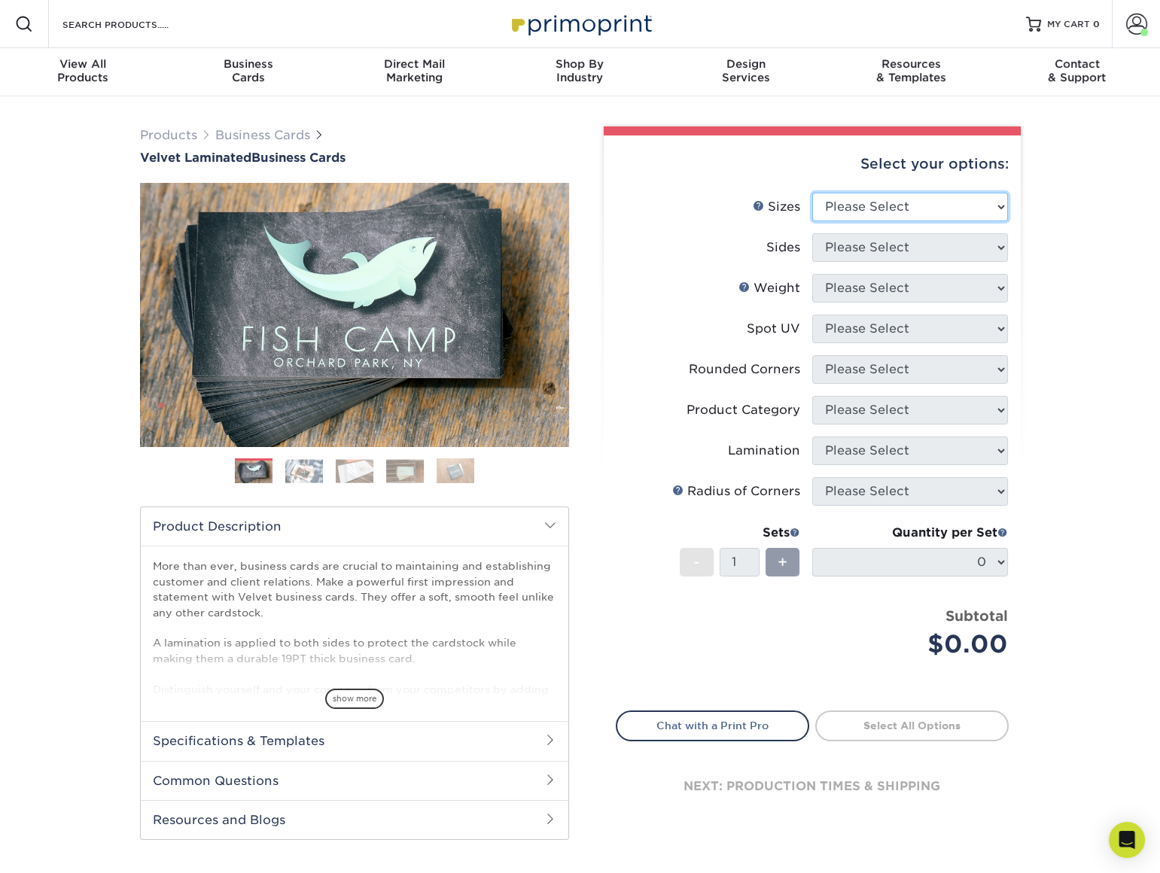
drag, startPoint x: 919, startPoint y: 209, endPoint x: 906, endPoint y: 222, distance: 18.1
click at [918, 209] on select "Please Select 1.5" x 3.5" - Mini 1.75" x 3.5" - Mini 2" x 2" - Square 2" x 3" -…" at bounding box center [910, 207] width 196 height 29
select select "2.00x3.50"
click at [812, 193] on select "Please Select 1.5" x 3.5" - Mini 1.75" x 3.5" - Mini 2" x 2" - Square 2" x 3" -…" at bounding box center [910, 207] width 196 height 29
click at [882, 253] on select "Please Select Print Both Sides Print Front Only" at bounding box center [910, 247] width 196 height 29
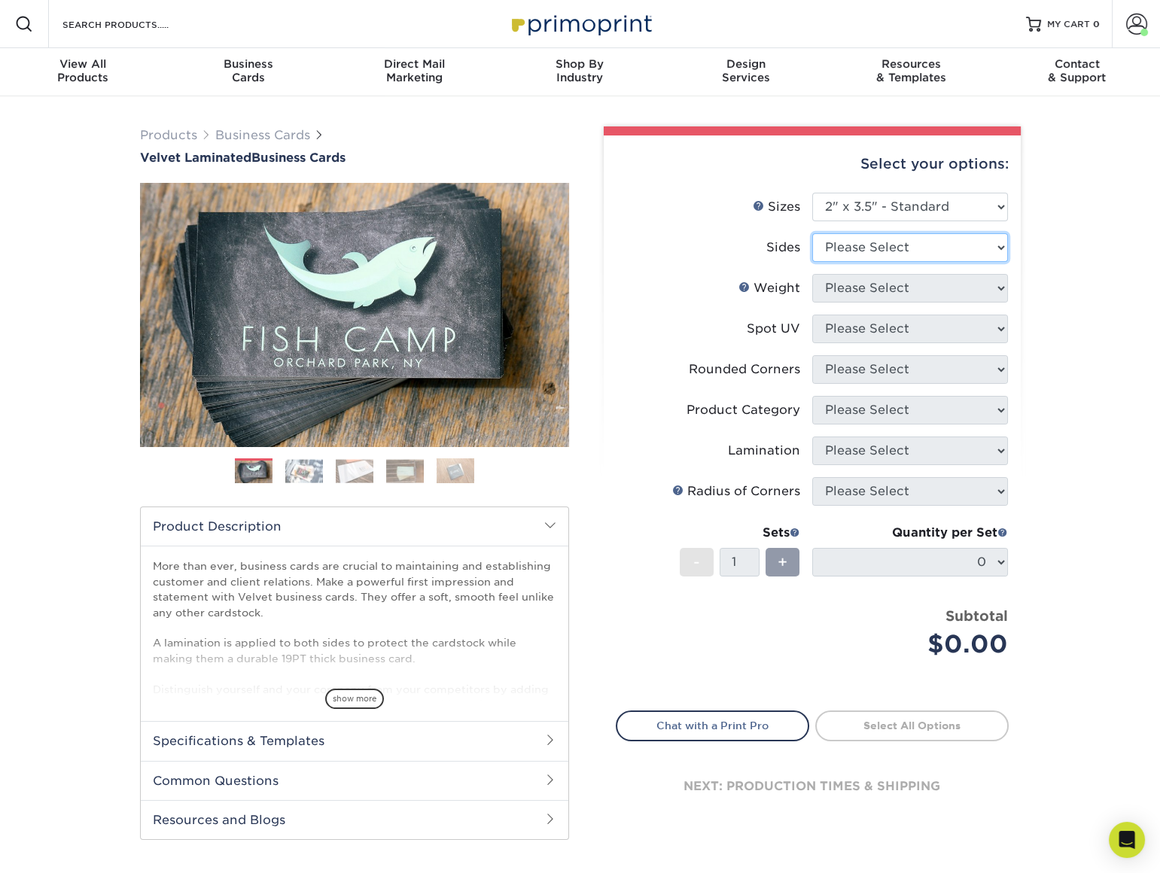
select select "13abbda7-1d64-4f25-8bb2-c179b224825d"
click at [812, 233] on select "Please Select Print Both Sides Print Front Only" at bounding box center [910, 247] width 196 height 29
drag, startPoint x: 886, startPoint y: 278, endPoint x: 885, endPoint y: 288, distance: 9.9
click at [886, 278] on select "Please Select 16PT" at bounding box center [910, 288] width 196 height 29
select select "16PT"
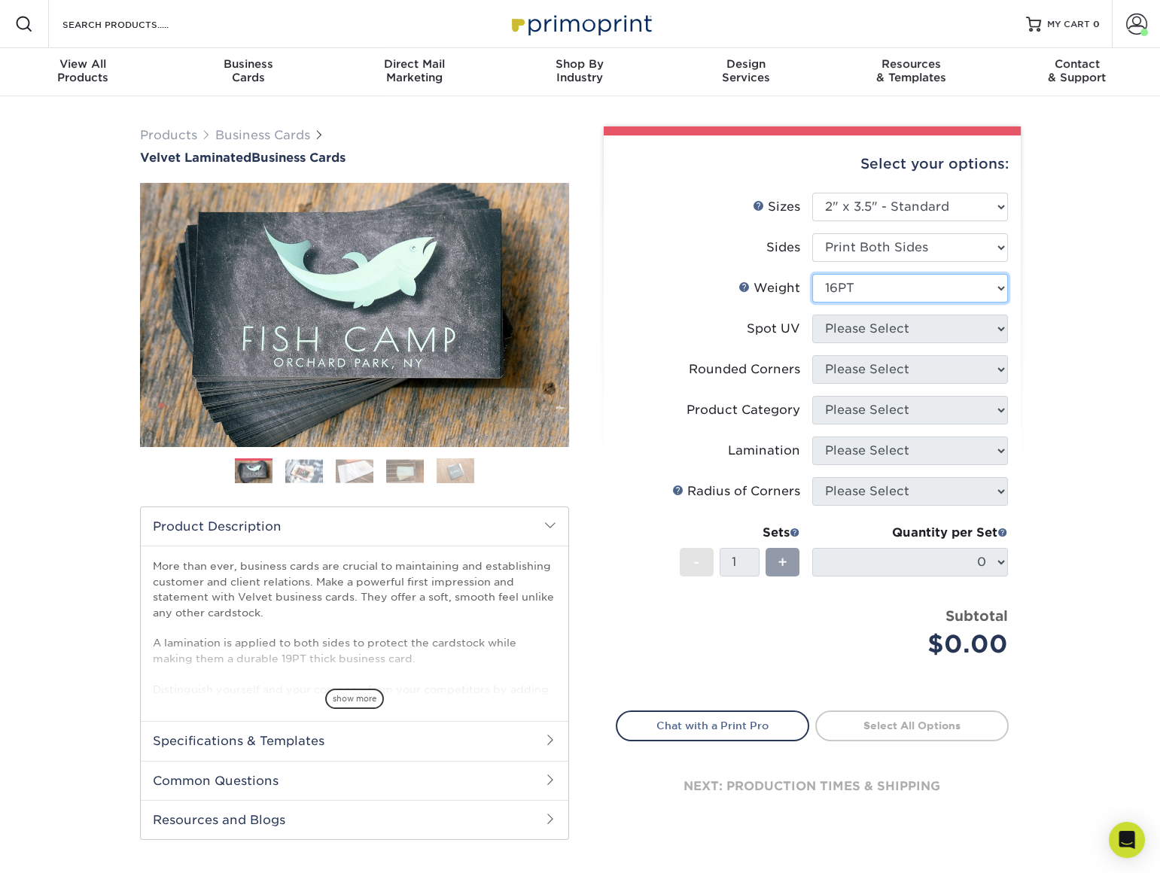
click at [812, 274] on select "Please Select 16PT" at bounding box center [910, 288] width 196 height 29
click at [871, 309] on li "Weight Help Weight Please Select 16PT" at bounding box center [812, 294] width 391 height 41
drag, startPoint x: 871, startPoint y: 331, endPoint x: 874, endPoint y: 340, distance: 8.8
click at [871, 331] on select "Please Select No Spot UV Front and Back (Both Sides) Front Only Back Only" at bounding box center [910, 329] width 196 height 29
select select "1"
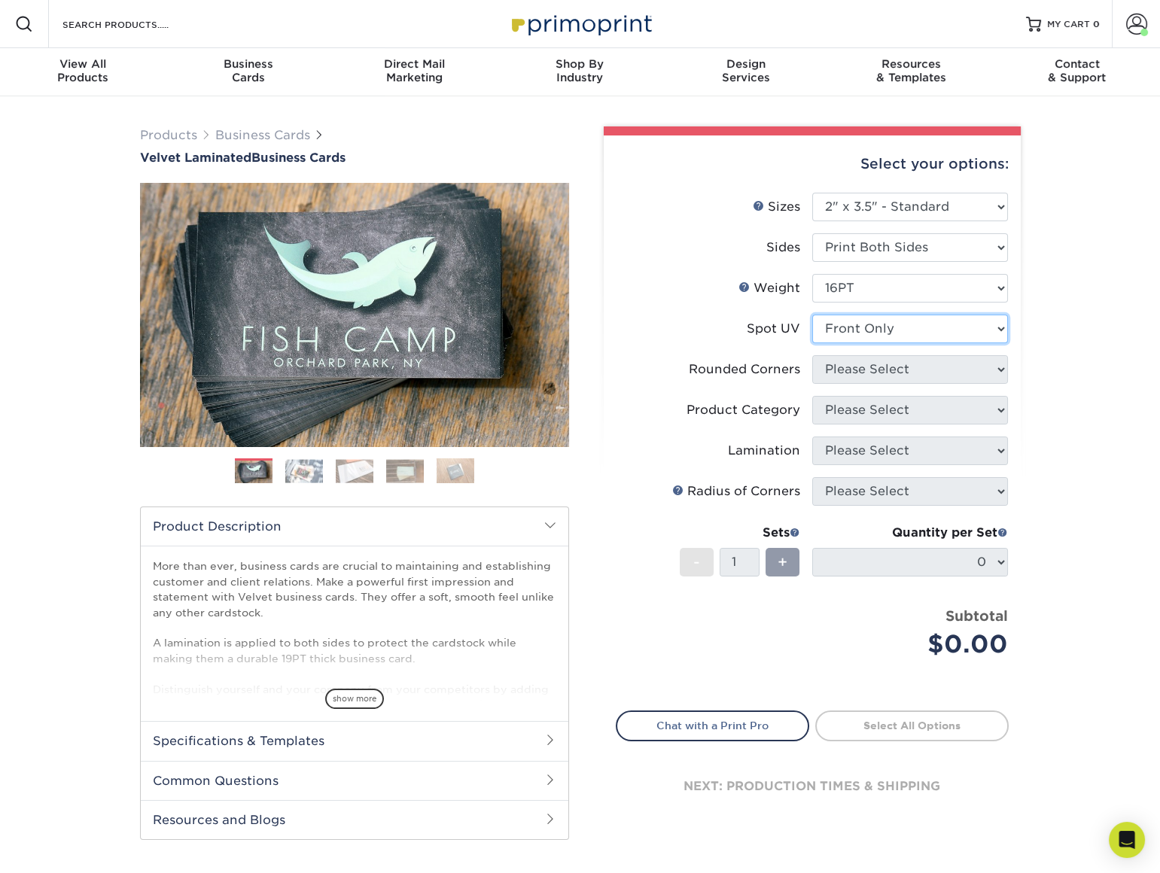
click at [812, 315] on select "Please Select No Spot UV Front and Back (Both Sides) Front Only Back Only" at bounding box center [910, 329] width 196 height 29
click at [901, 361] on select "Please Select Yes - Round 2 Corners Yes - Round 4 Corners No" at bounding box center [910, 369] width 196 height 29
select select "0"
click at [812, 355] on select "Please Select Yes - Round 2 Corners Yes - Round 4 Corners No" at bounding box center [910, 369] width 196 height 29
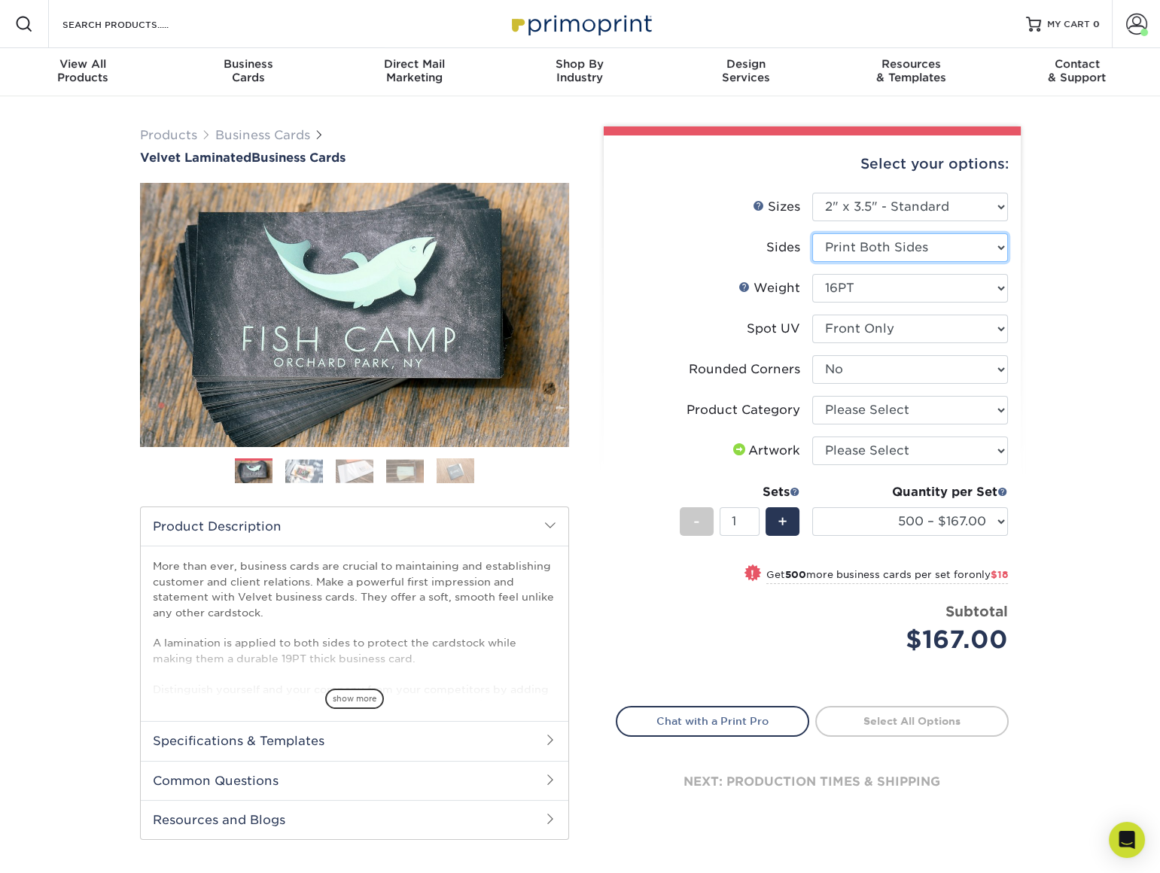
click at [876, 248] on select "Please Select Print Both Sides Print Front Only" at bounding box center [910, 247] width 196 height 29
click at [918, 222] on li "Sizes Help Sizes Please Select 1.5" x 3.5" - Mini 1.75" x 3.5" - Mini 2" x 2" -…" at bounding box center [812, 213] width 391 height 41
click at [873, 289] on select "Please Select 16PT" at bounding box center [910, 288] width 196 height 29
click at [888, 263] on li "Sides Please Select Print Both Sides Print Front Only" at bounding box center [812, 253] width 391 height 41
click at [880, 324] on select "Please Select No Spot UV Front and Back (Both Sides) Front Only Back Only" at bounding box center [910, 329] width 196 height 29
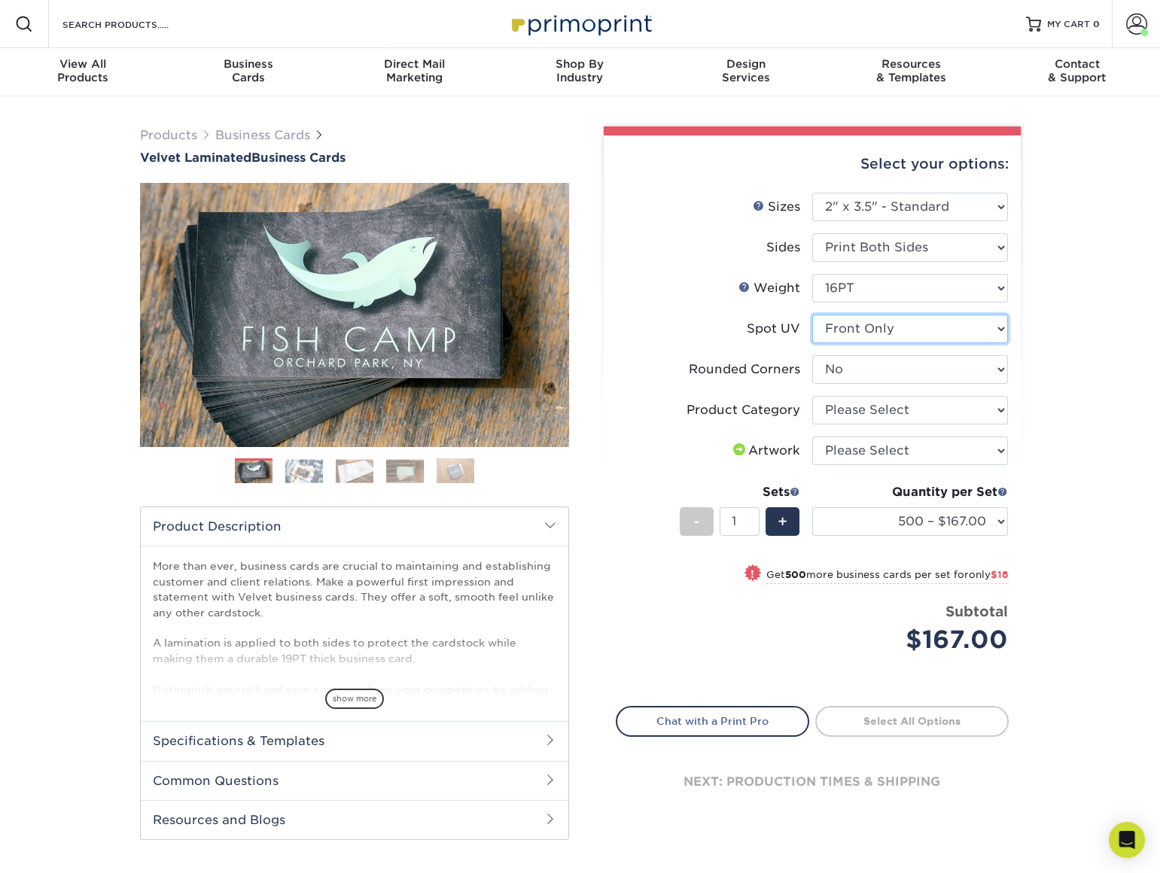
select select "3"
click at [812, 315] on select "Please Select No Spot UV Front and Back (Both Sides) Front Only Back Only" at bounding box center [910, 329] width 196 height 29
select select "-1"
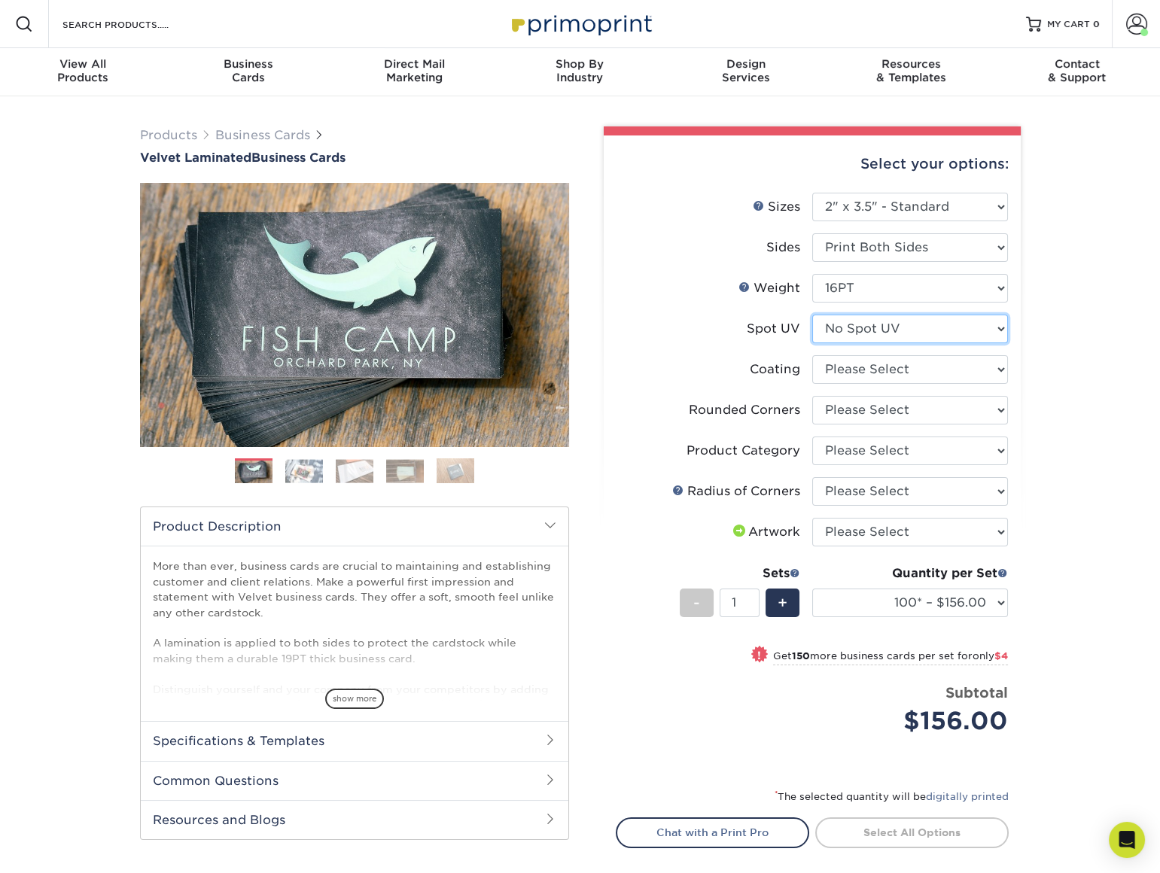
click at [891, 331] on select "Please Select No Spot UV Front and Back (Both Sides) Front Only Back Only" at bounding box center [910, 329] width 196 height 29
select select "1"
click at [812, 315] on select "Please Select No Spot UV Front and Back (Both Sides) Front Only Back Only" at bounding box center [910, 329] width 196 height 29
select select
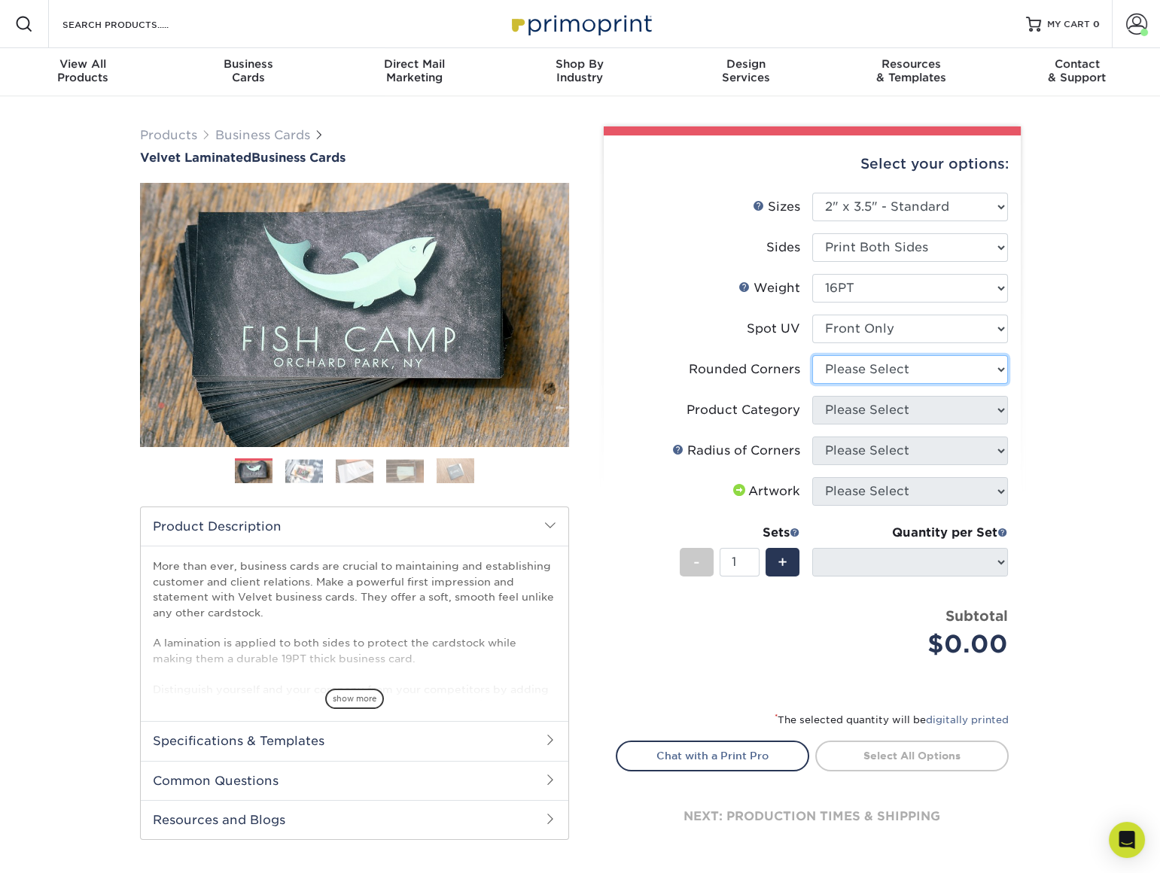
drag, startPoint x: 911, startPoint y: 372, endPoint x: 900, endPoint y: 385, distance: 16.6
click at [911, 372] on select "Please Select Yes - Round 2 Corners Yes - Round 4 Corners No" at bounding box center [910, 369] width 196 height 29
select select "0"
click at [812, 355] on select "Please Select Yes - Round 2 Corners Yes - Round 4 Corners No" at bounding box center [910, 369] width 196 height 29
select select "-1"
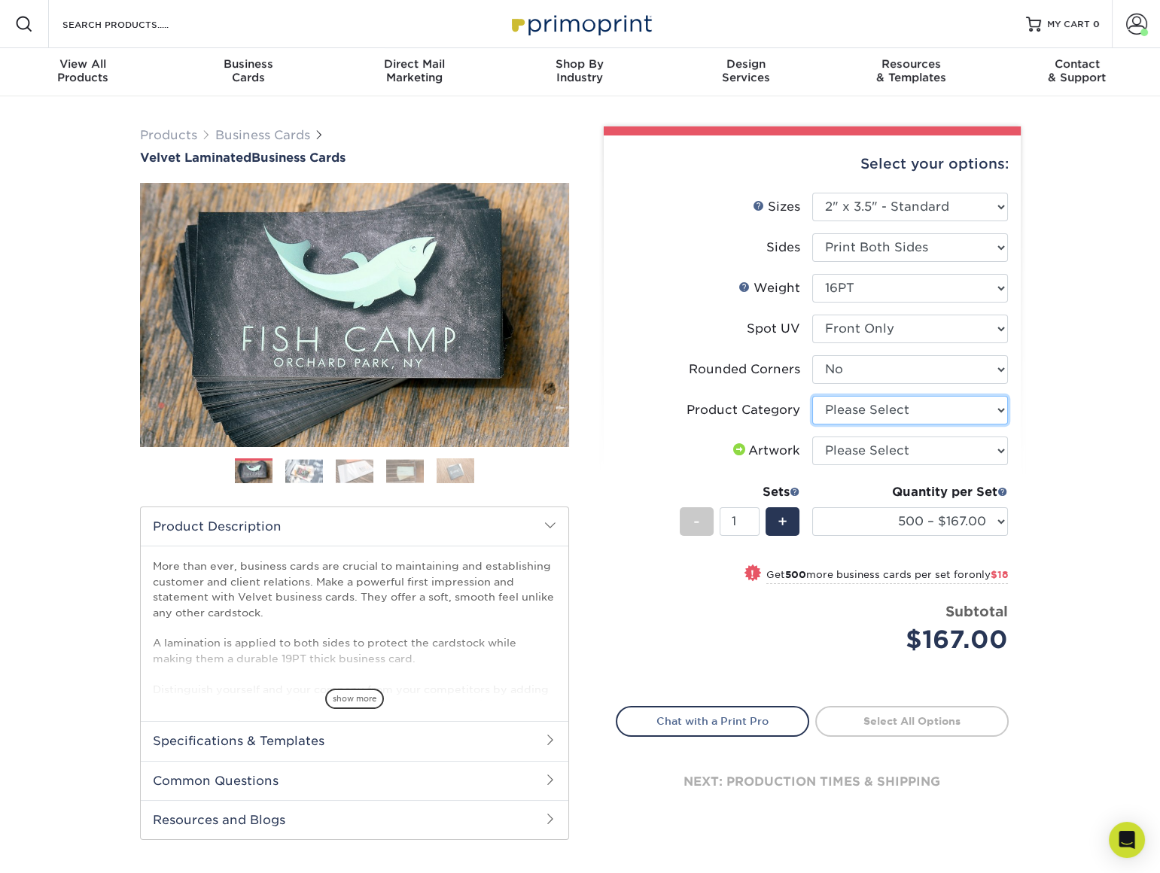
drag, startPoint x: 918, startPoint y: 404, endPoint x: 914, endPoint y: 425, distance: 21.4
click at [918, 404] on select "Please Select Business Cards" at bounding box center [910, 410] width 196 height 29
select select "3b5148f1-0588-4f88-a218-97bcfdce65c1"
click at [812, 396] on select "Please Select Business Cards" at bounding box center [910, 410] width 196 height 29
drag, startPoint x: 864, startPoint y: 446, endPoint x: 867, endPoint y: 467, distance: 21.3
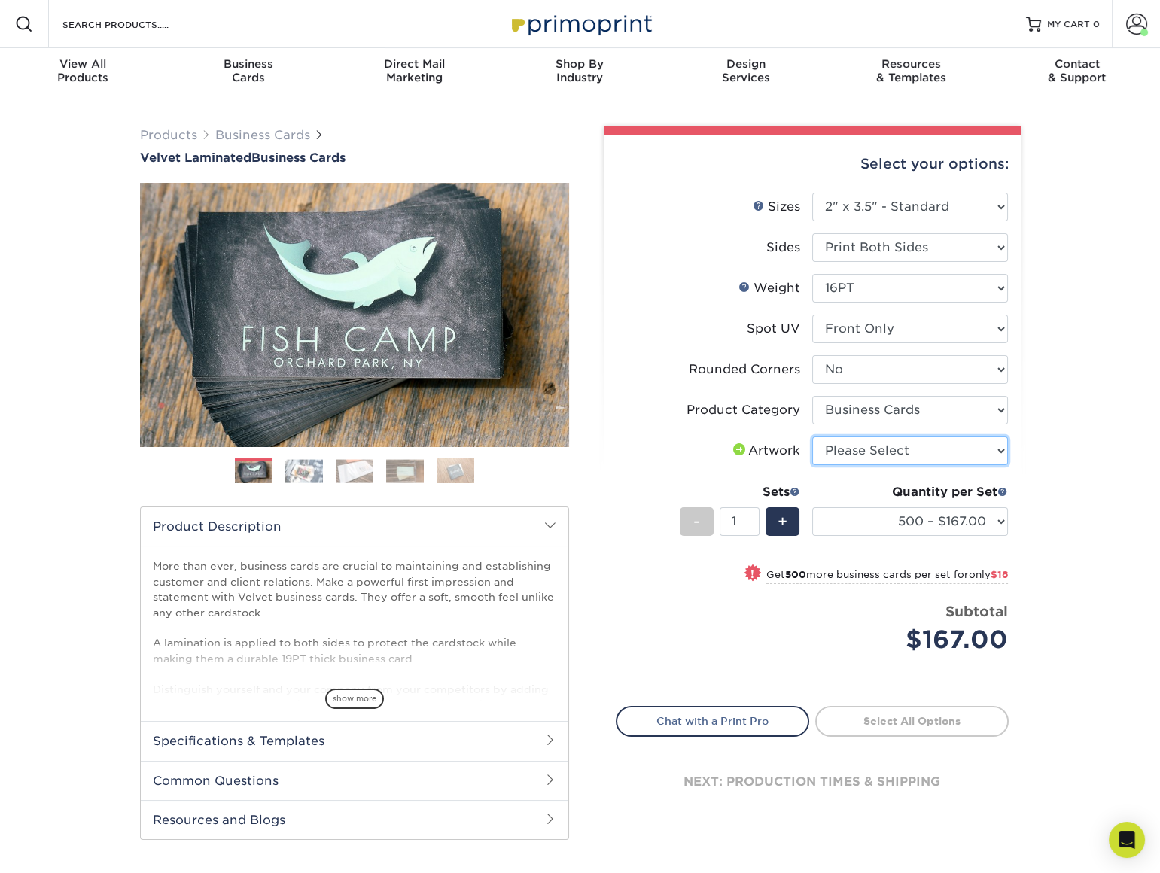
click at [864, 446] on select "Please Select I will upload files I need a design - $100" at bounding box center [910, 451] width 196 height 29
select select "upload"
click at [812, 437] on select "Please Select I will upload files I need a design - $100" at bounding box center [910, 451] width 196 height 29
